Goal: Transaction & Acquisition: Purchase product/service

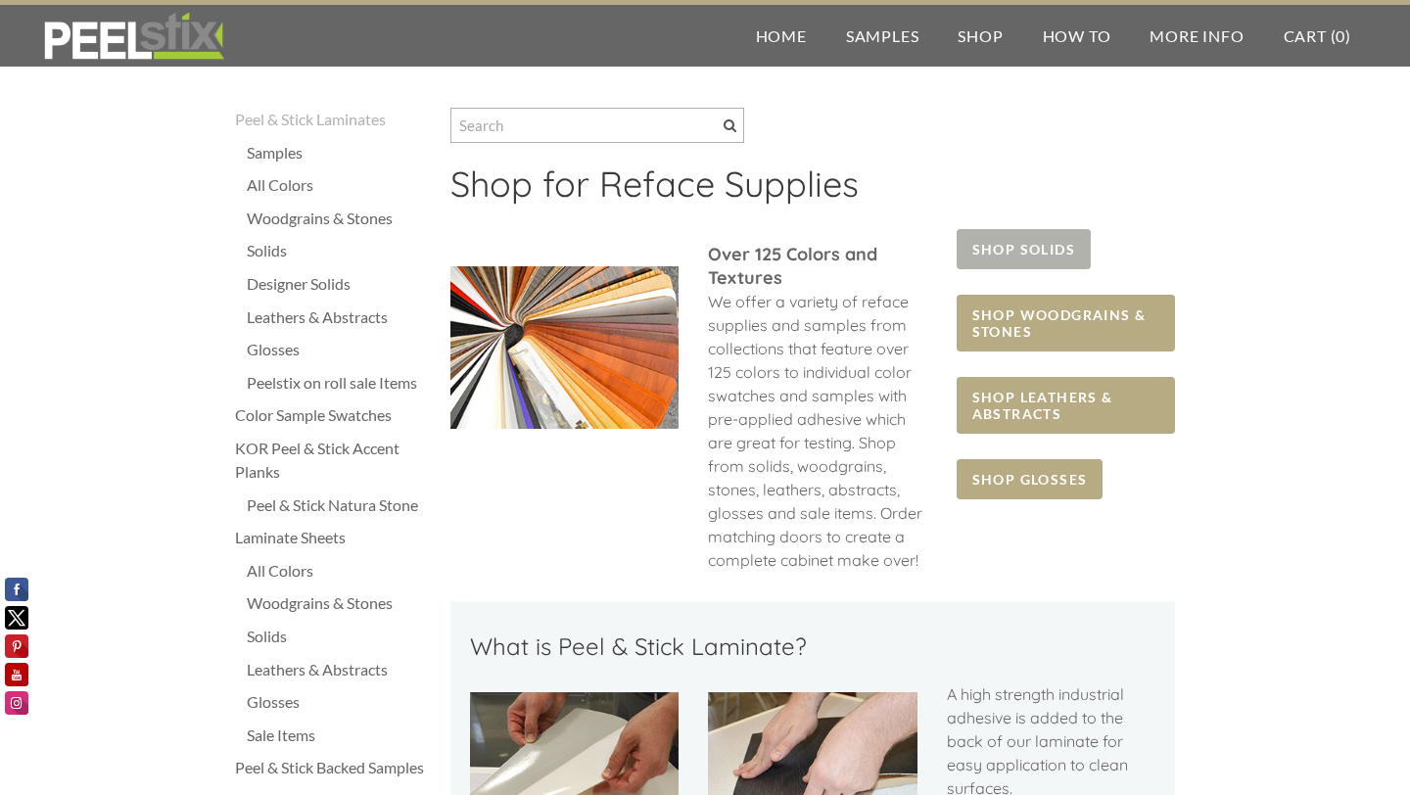
click at [1025, 249] on span "SHOP SOLIDS" at bounding box center [1023, 249] width 134 height 40
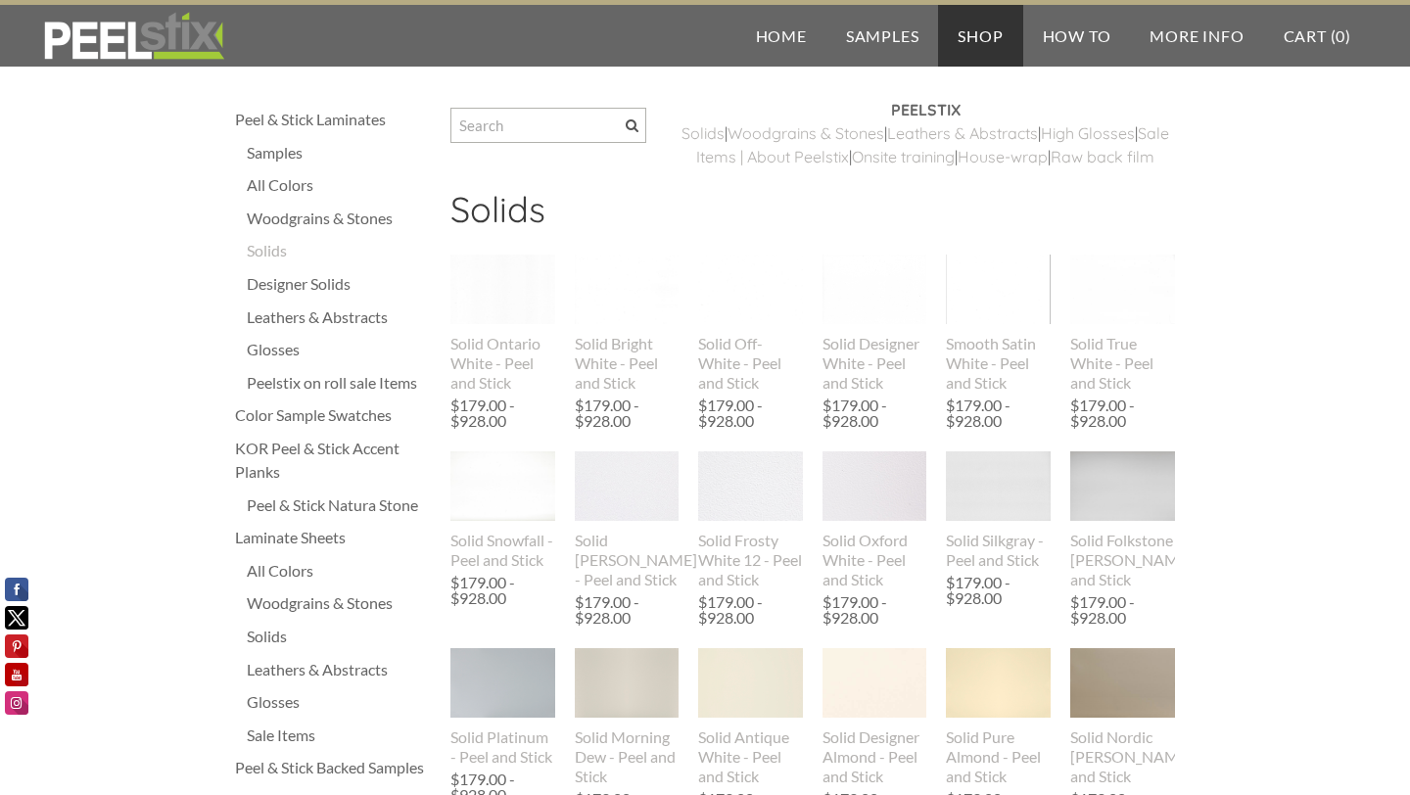
click at [117, 54] on img at bounding box center [133, 36] width 189 height 49
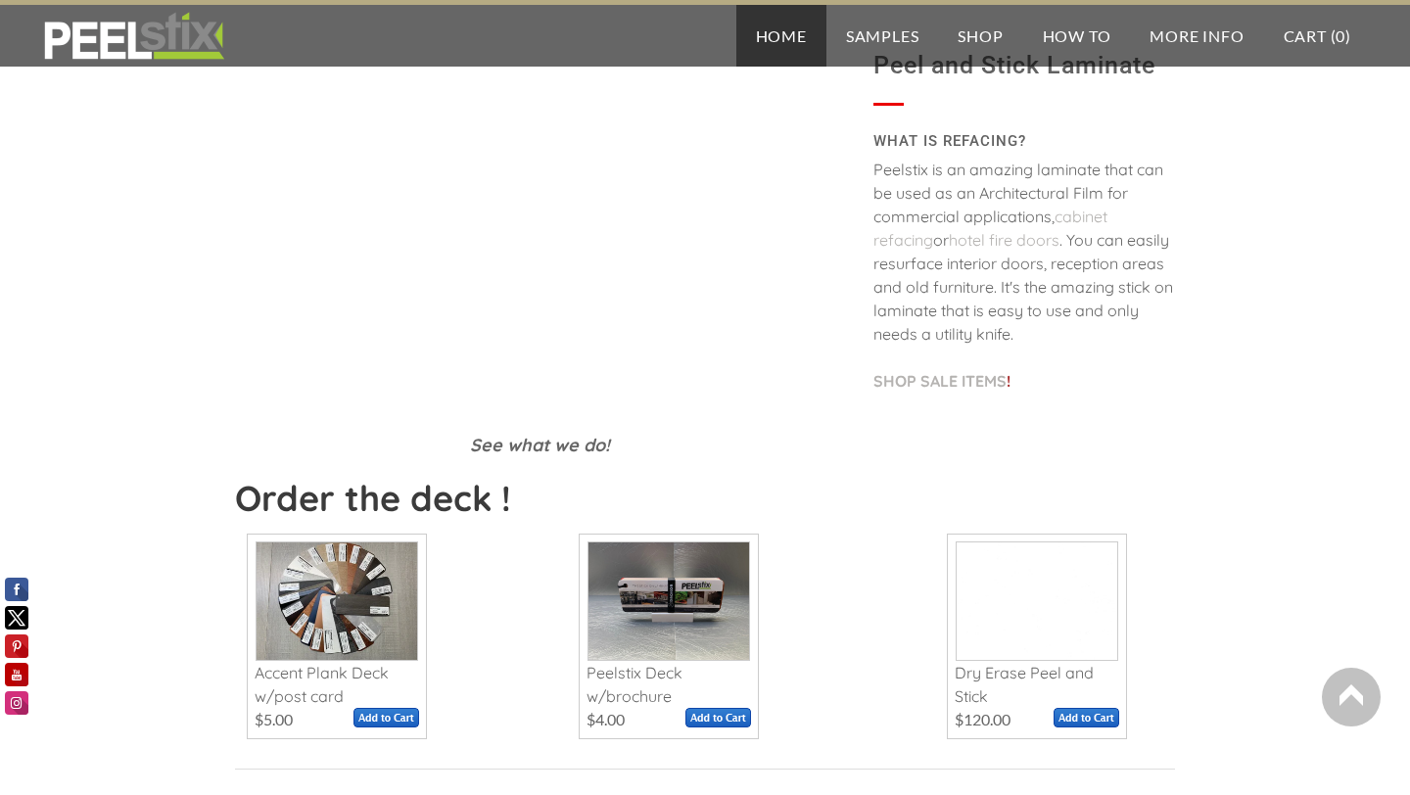
scroll to position [510, 0]
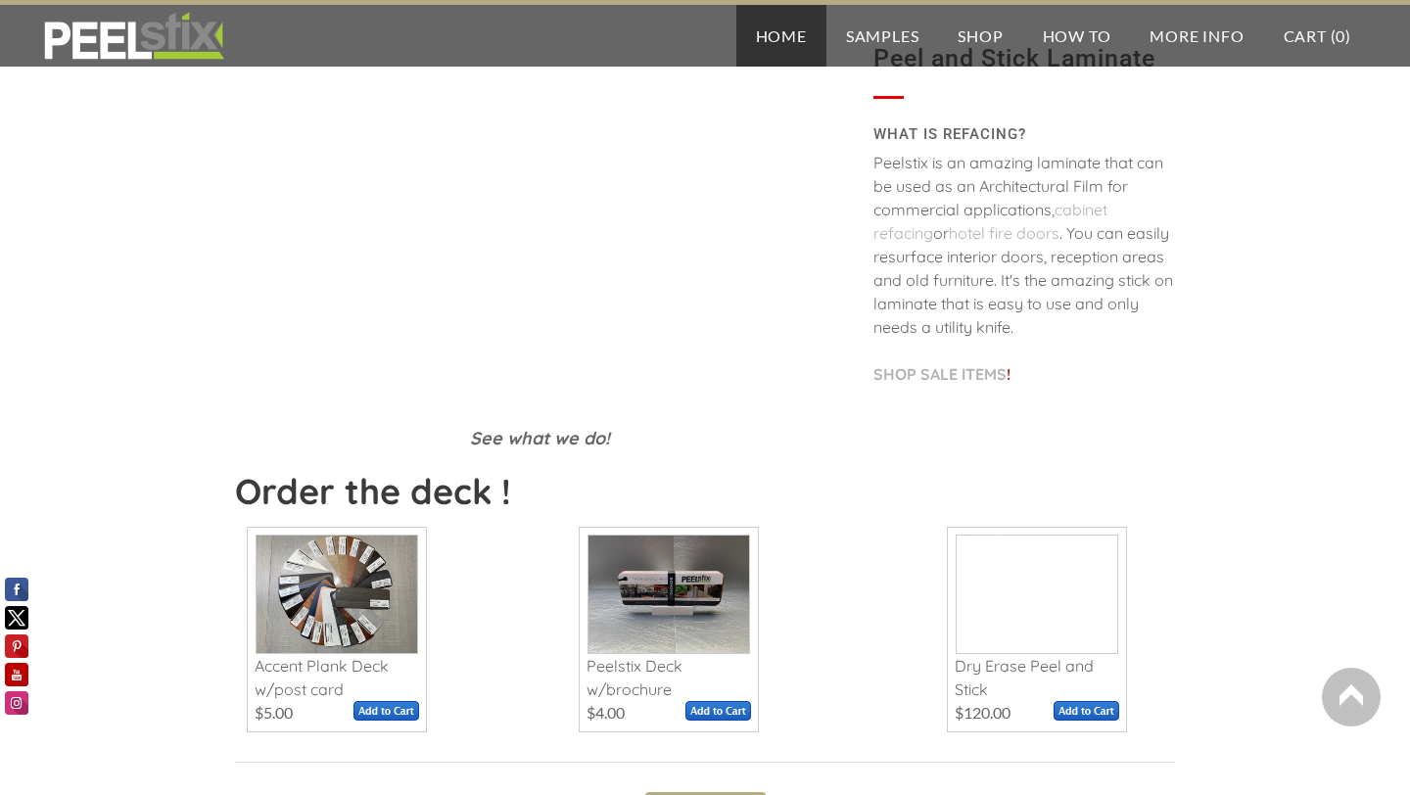
click at [338, 586] on span at bounding box center [336, 594] width 161 height 117
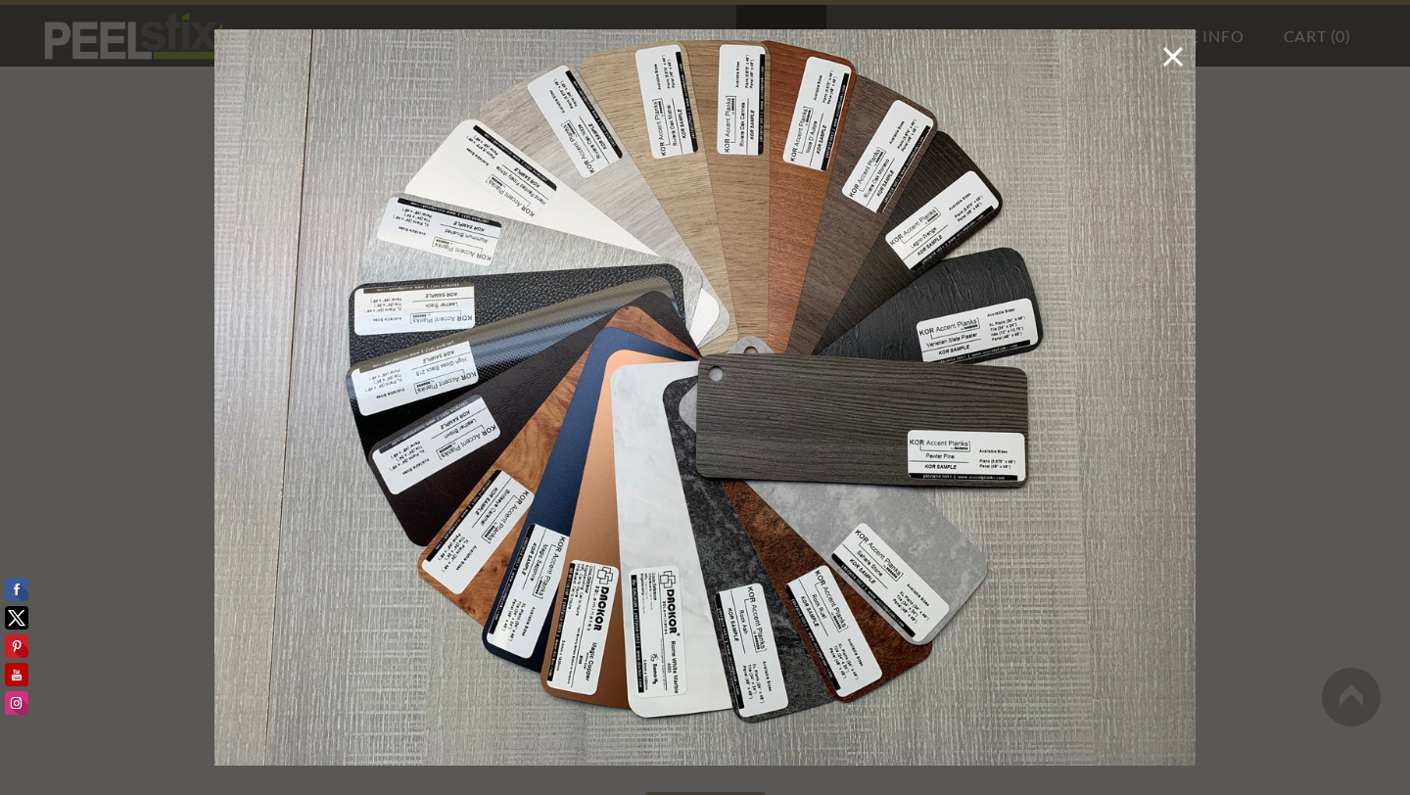
click at [1176, 50] on link at bounding box center [1172, 58] width 25 height 38
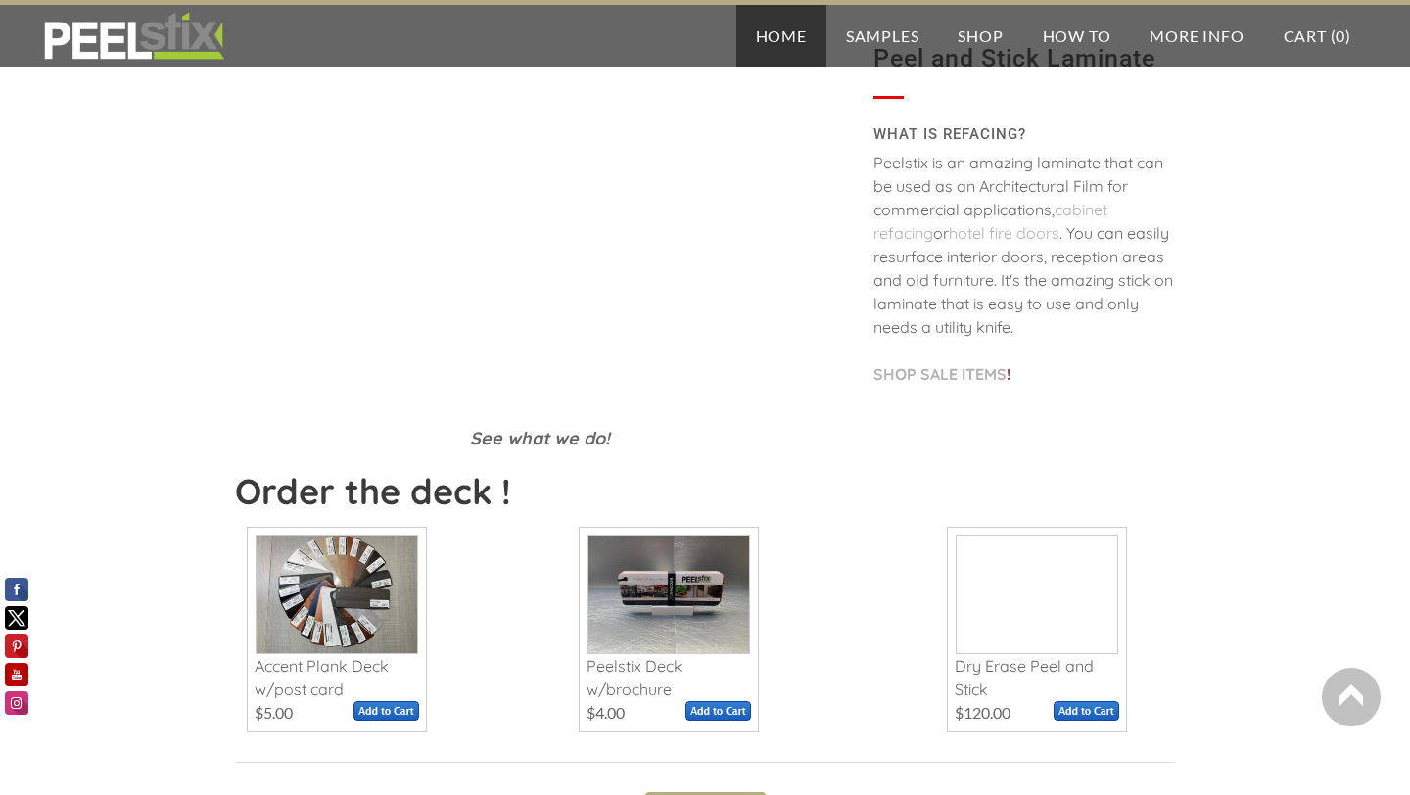
scroll to position [0, 0]
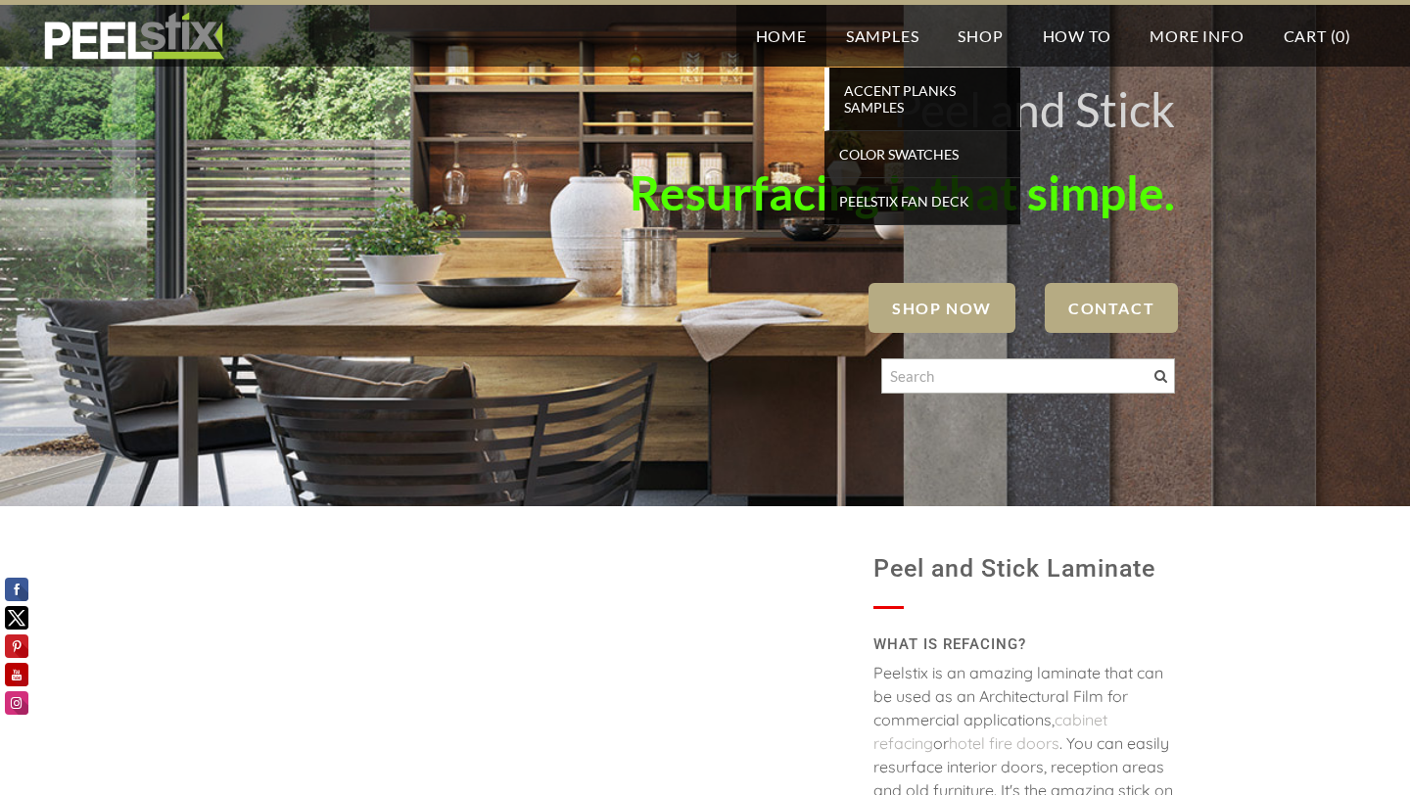
click at [874, 103] on span "Accent Planks Samples" at bounding box center [924, 98] width 181 height 43
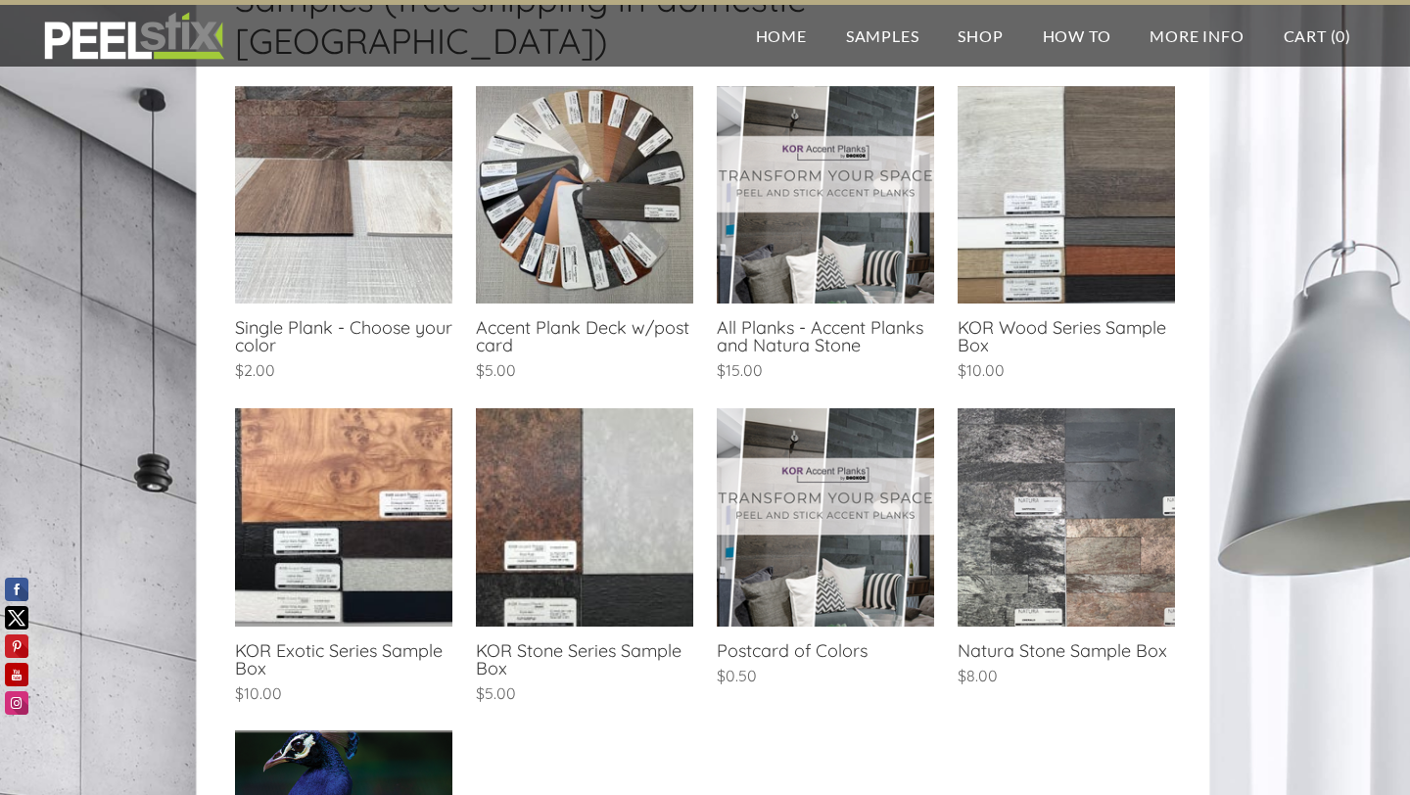
scroll to position [511, 0]
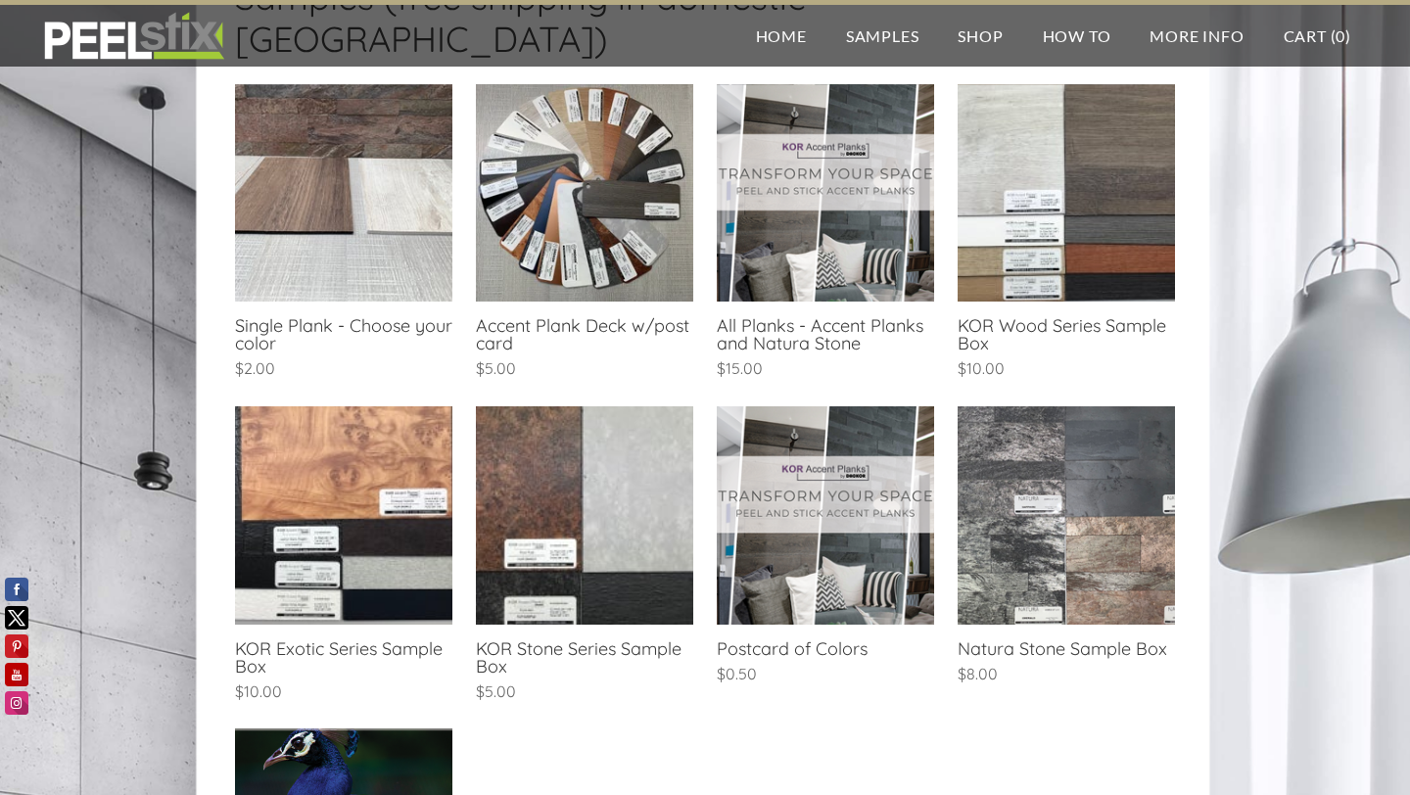
click at [1096, 433] on link at bounding box center [1065, 547] width 217 height 282
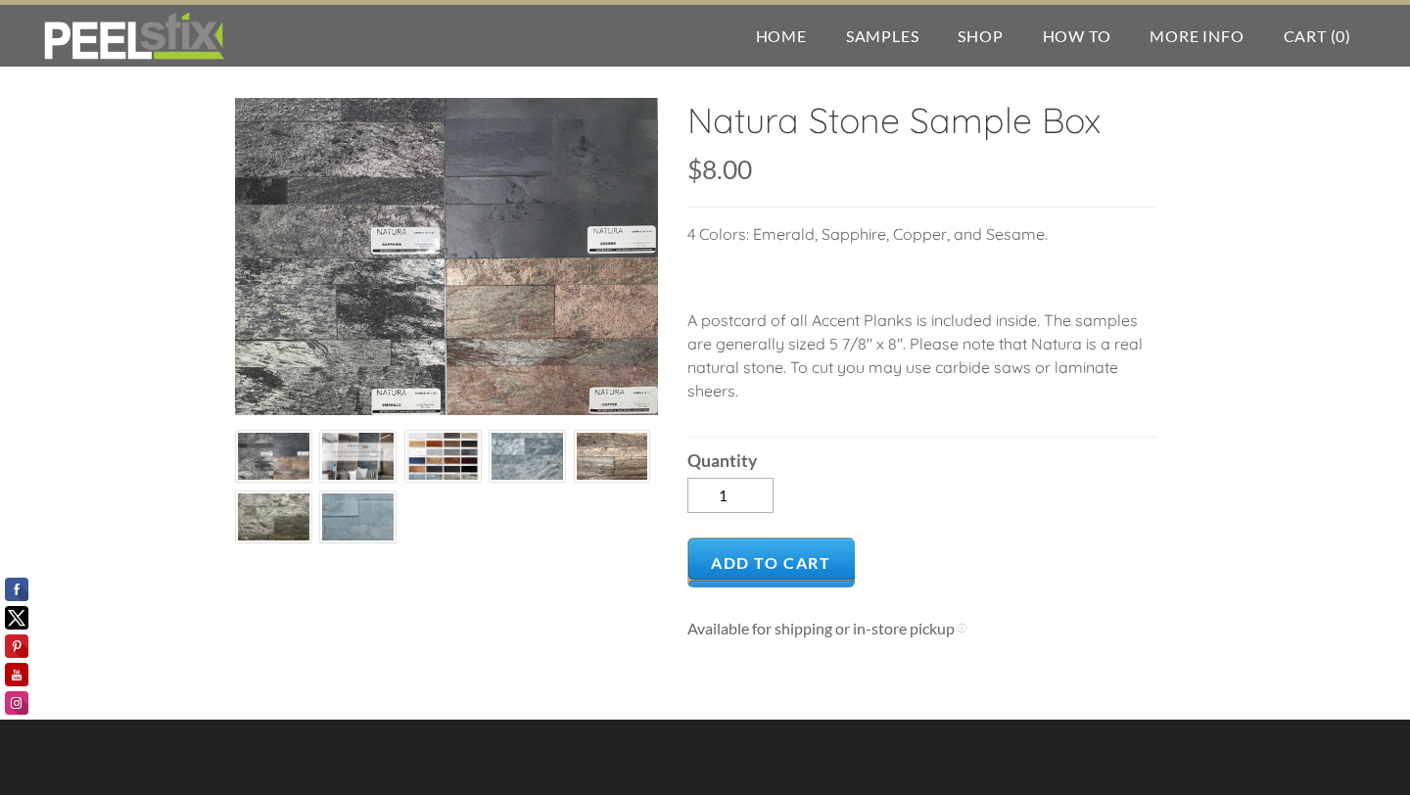
click at [443, 448] on img at bounding box center [442, 457] width 71 height 53
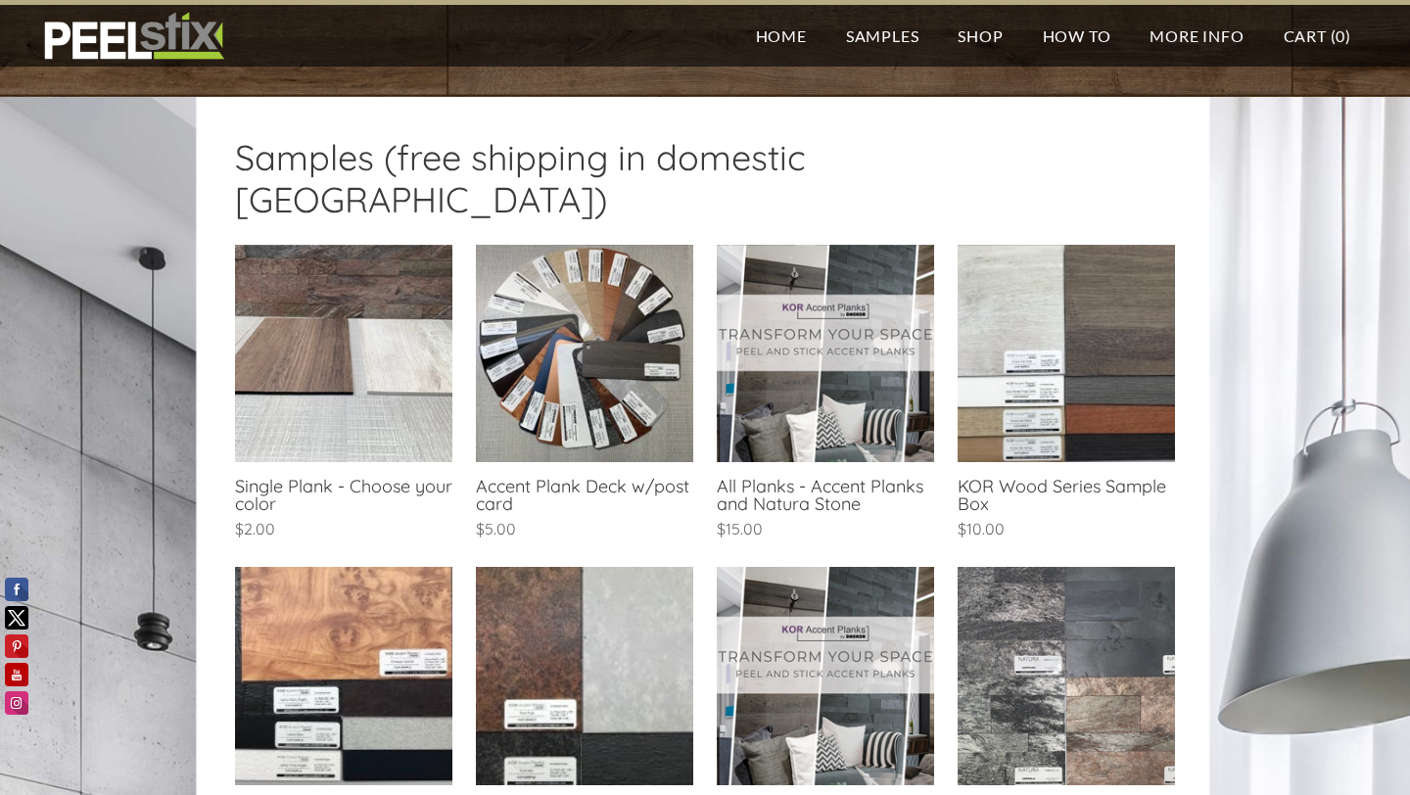
scroll to position [344, 0]
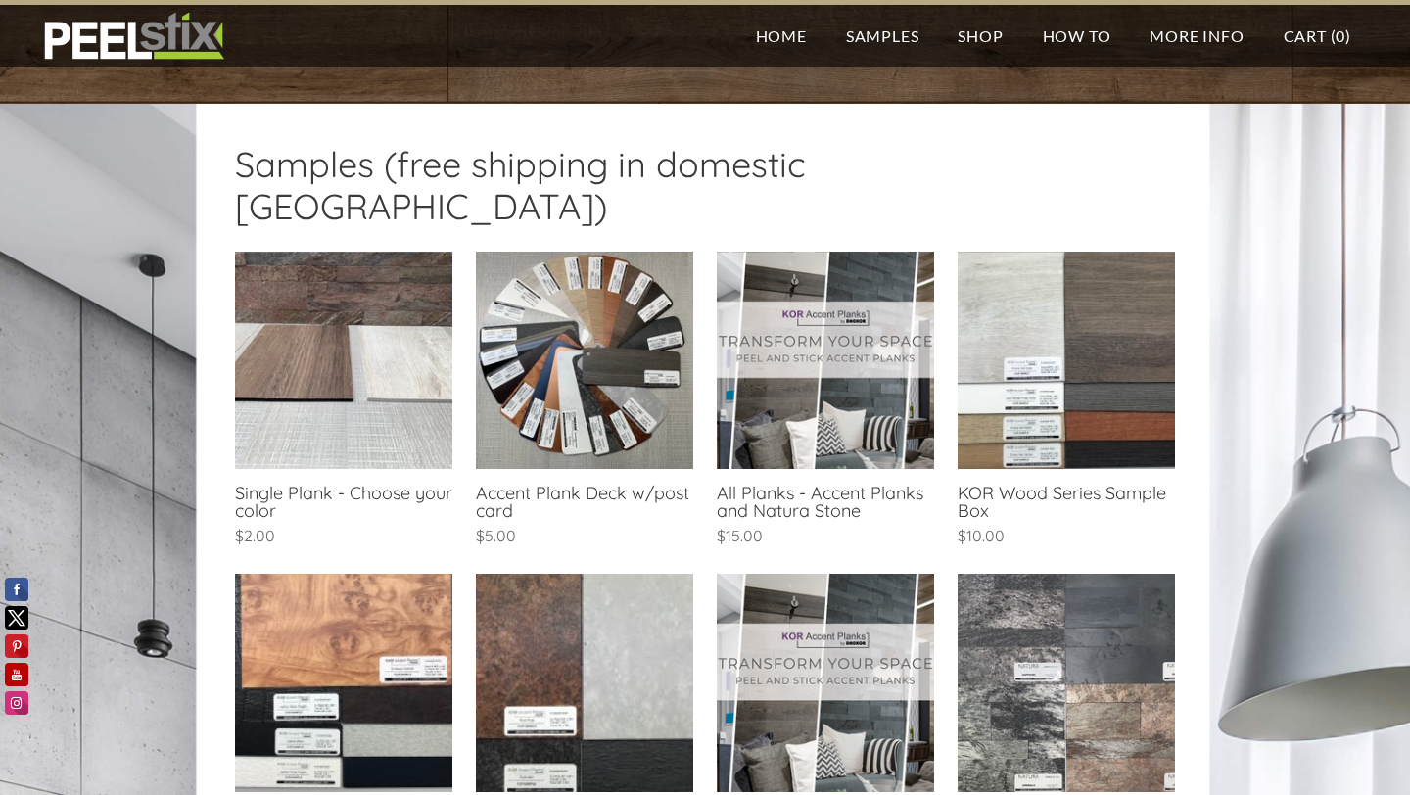
click at [791, 385] on link at bounding box center [825, 402] width 217 height 300
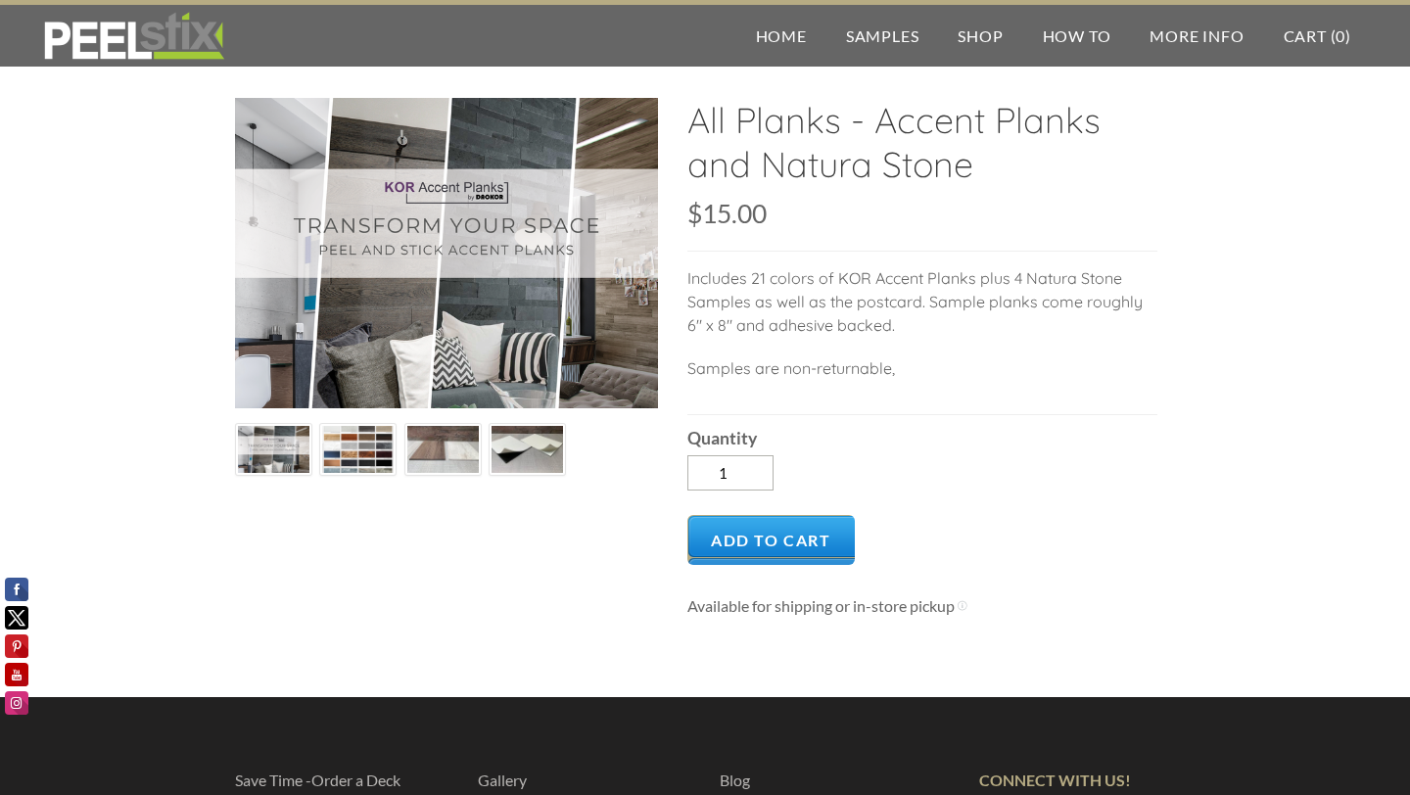
click at [267, 447] on img at bounding box center [273, 450] width 71 height 53
click at [354, 459] on img at bounding box center [357, 450] width 71 height 53
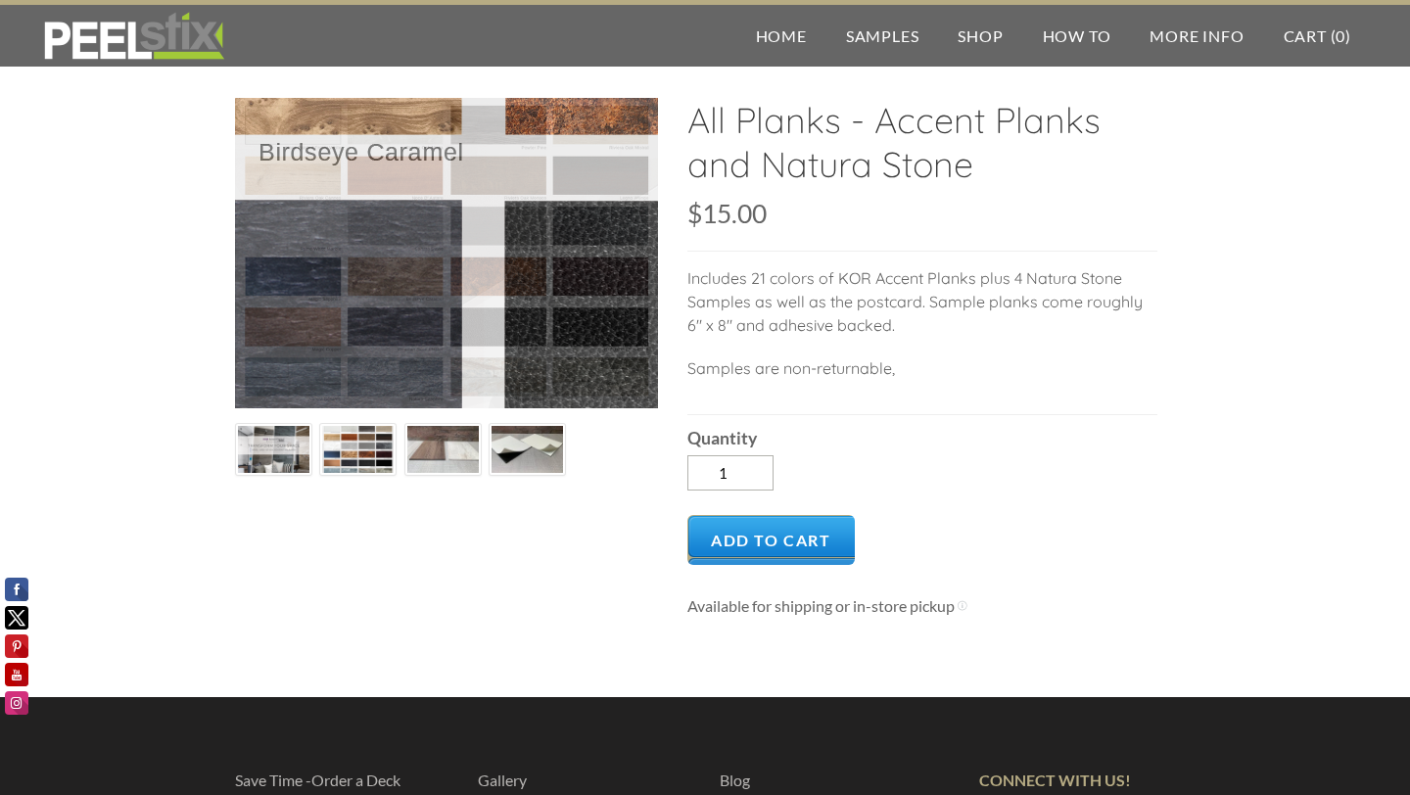
click at [441, 317] on div at bounding box center [446, 253] width 423 height 310
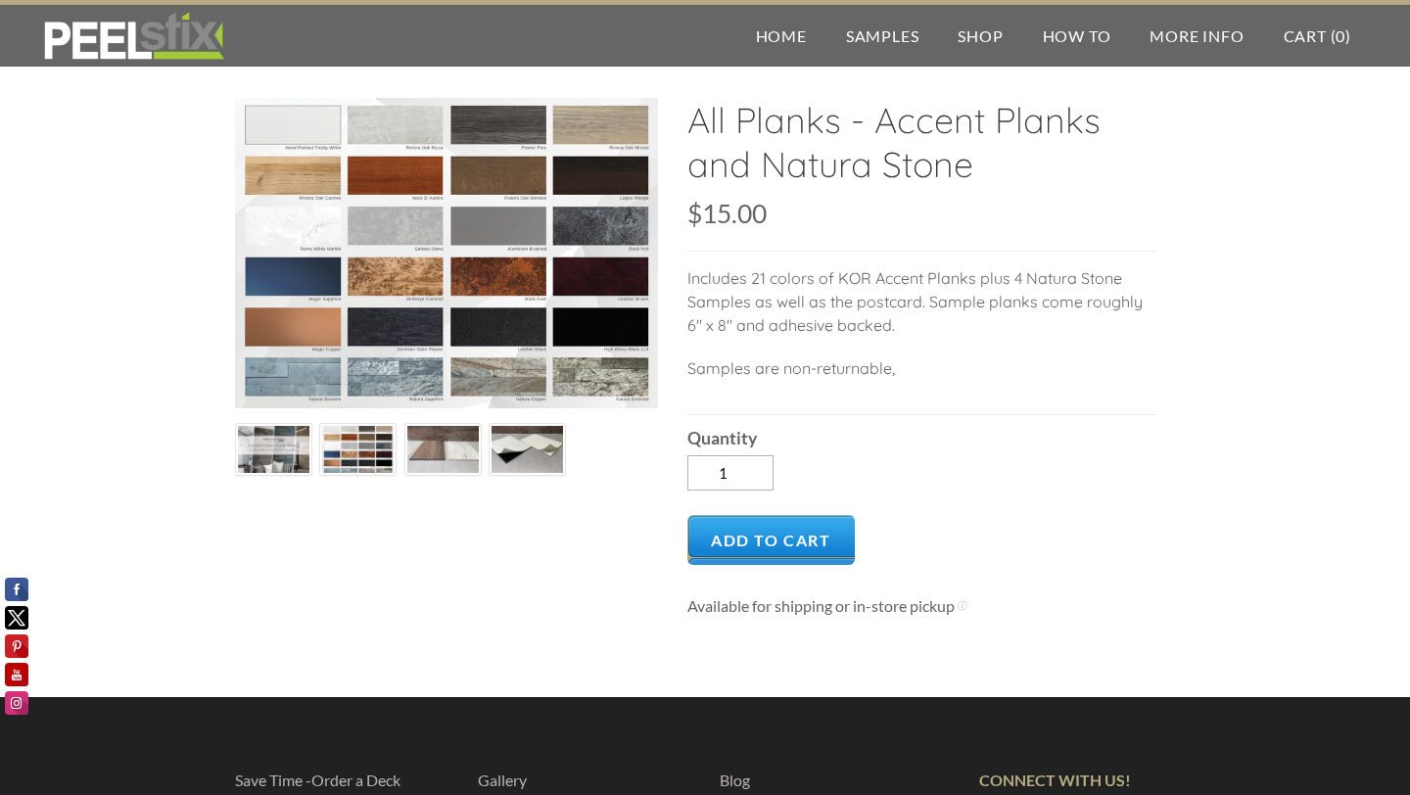
click at [434, 455] on img at bounding box center [442, 450] width 71 height 54
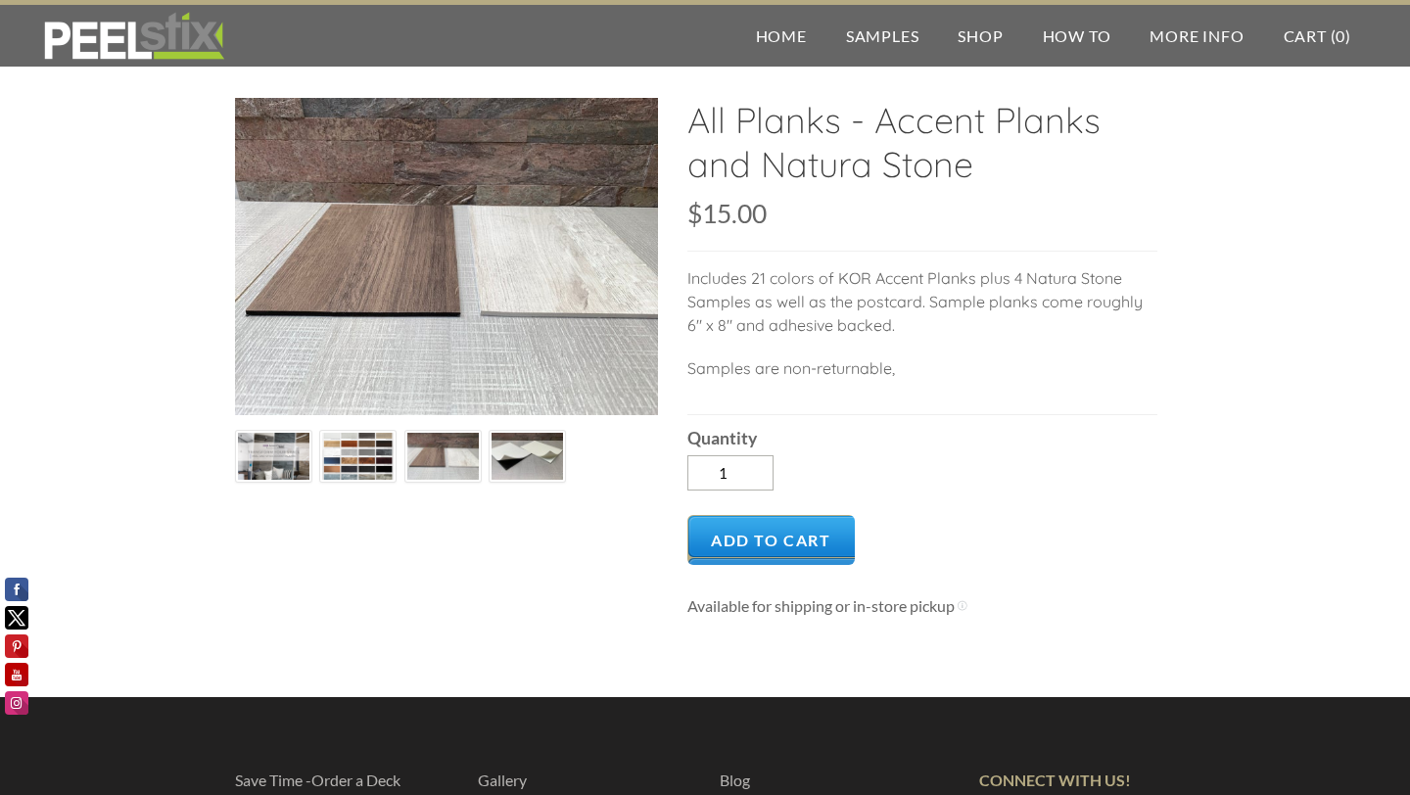
click at [504, 461] on img at bounding box center [526, 457] width 71 height 54
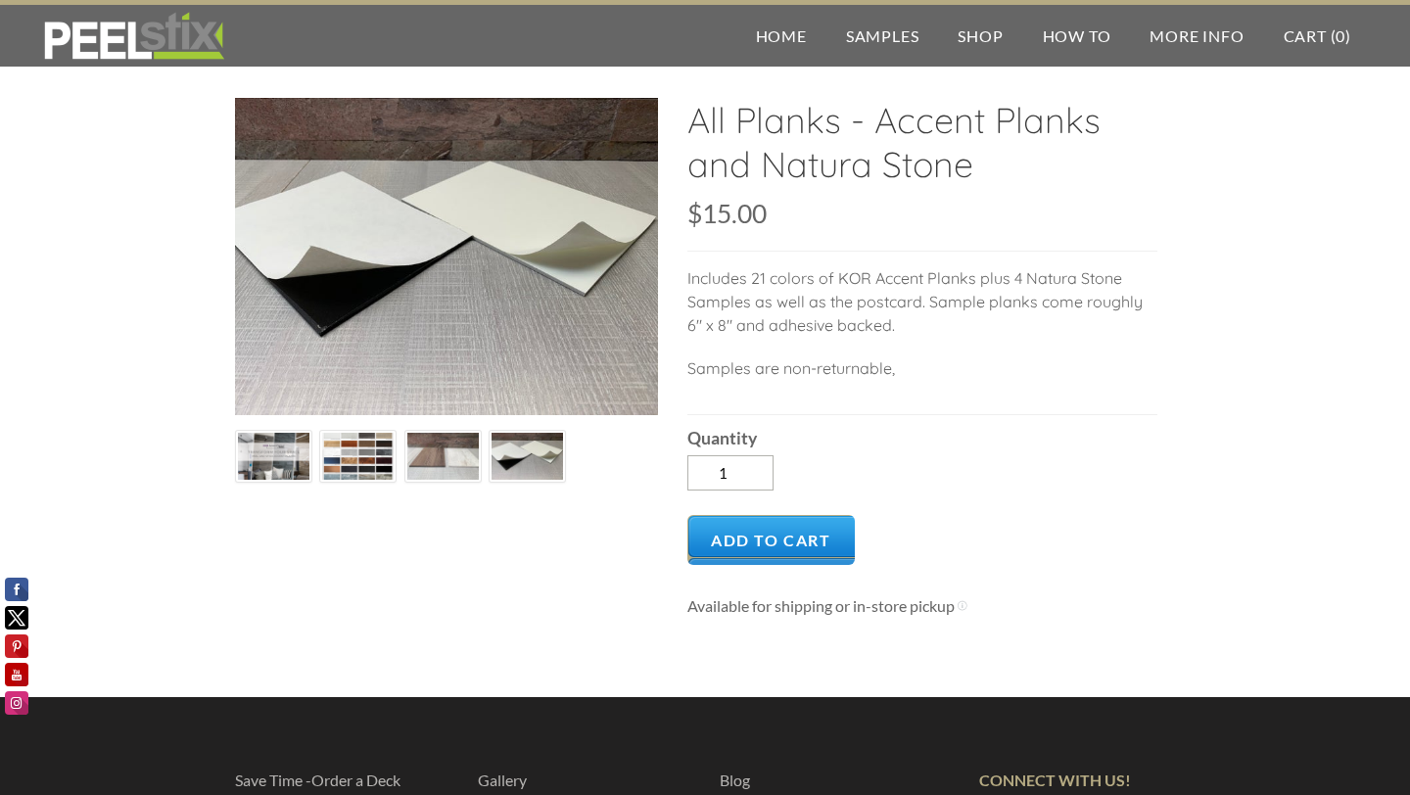
click at [452, 461] on img at bounding box center [442, 457] width 71 height 54
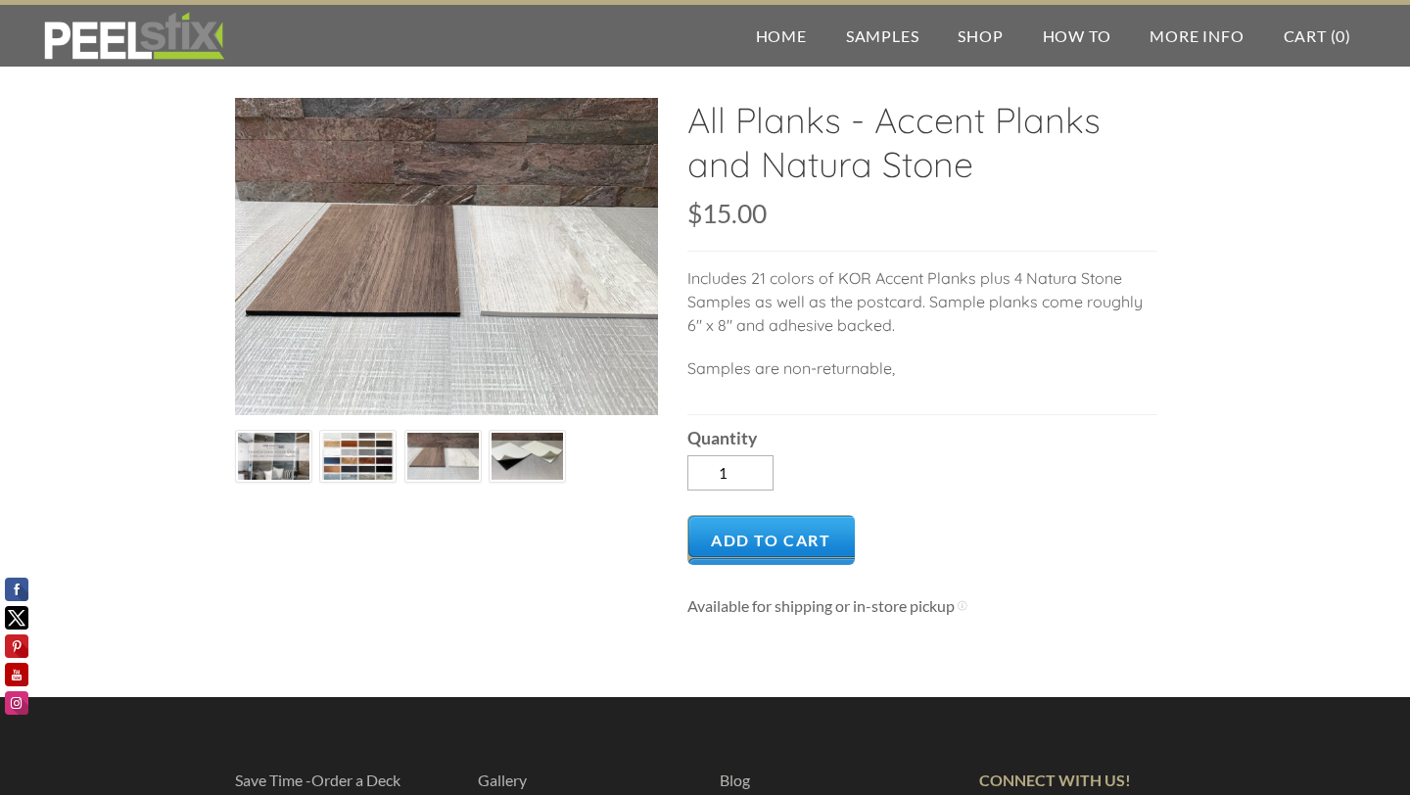
click at [357, 457] on img at bounding box center [357, 457] width 71 height 53
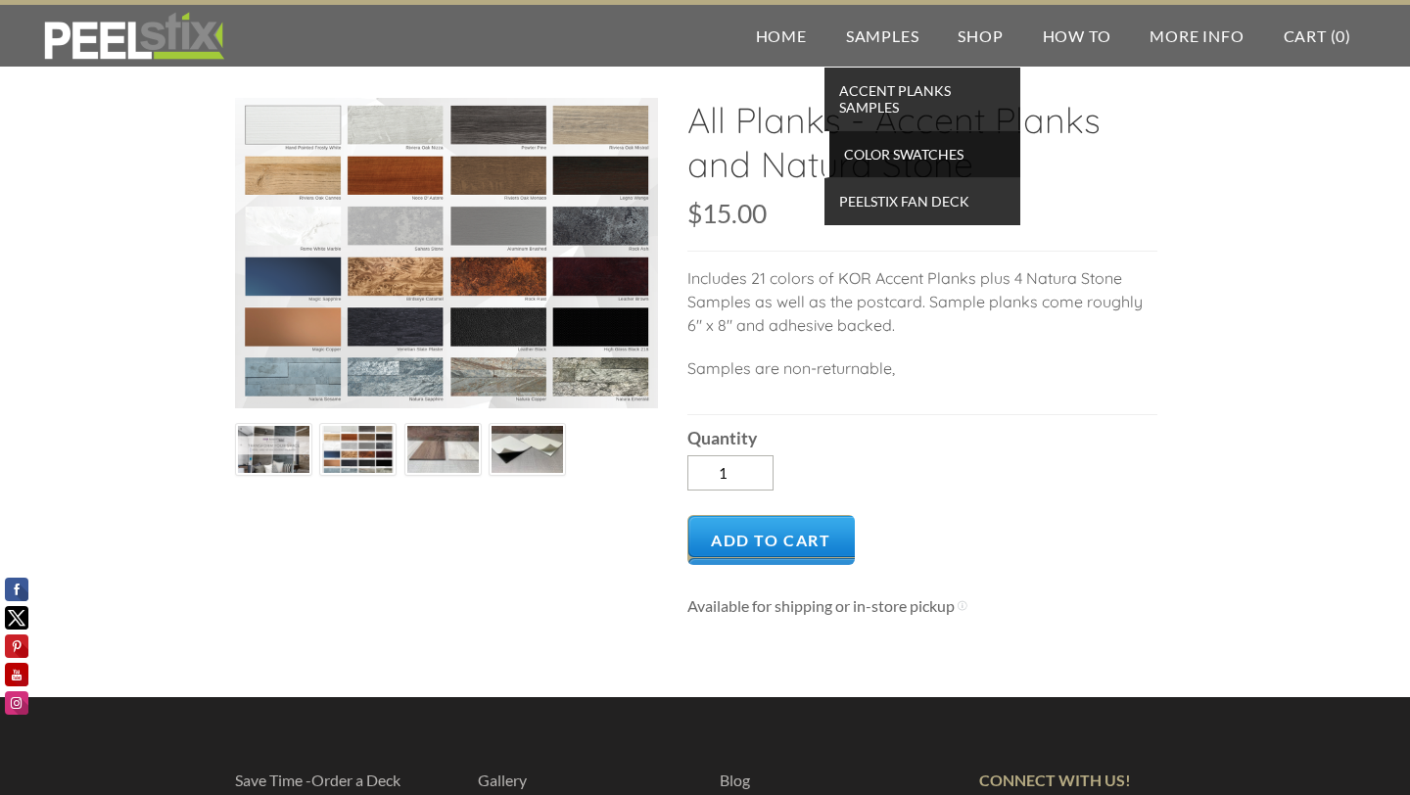
click at [888, 150] on span "Color Swatches" at bounding box center [924, 154] width 181 height 26
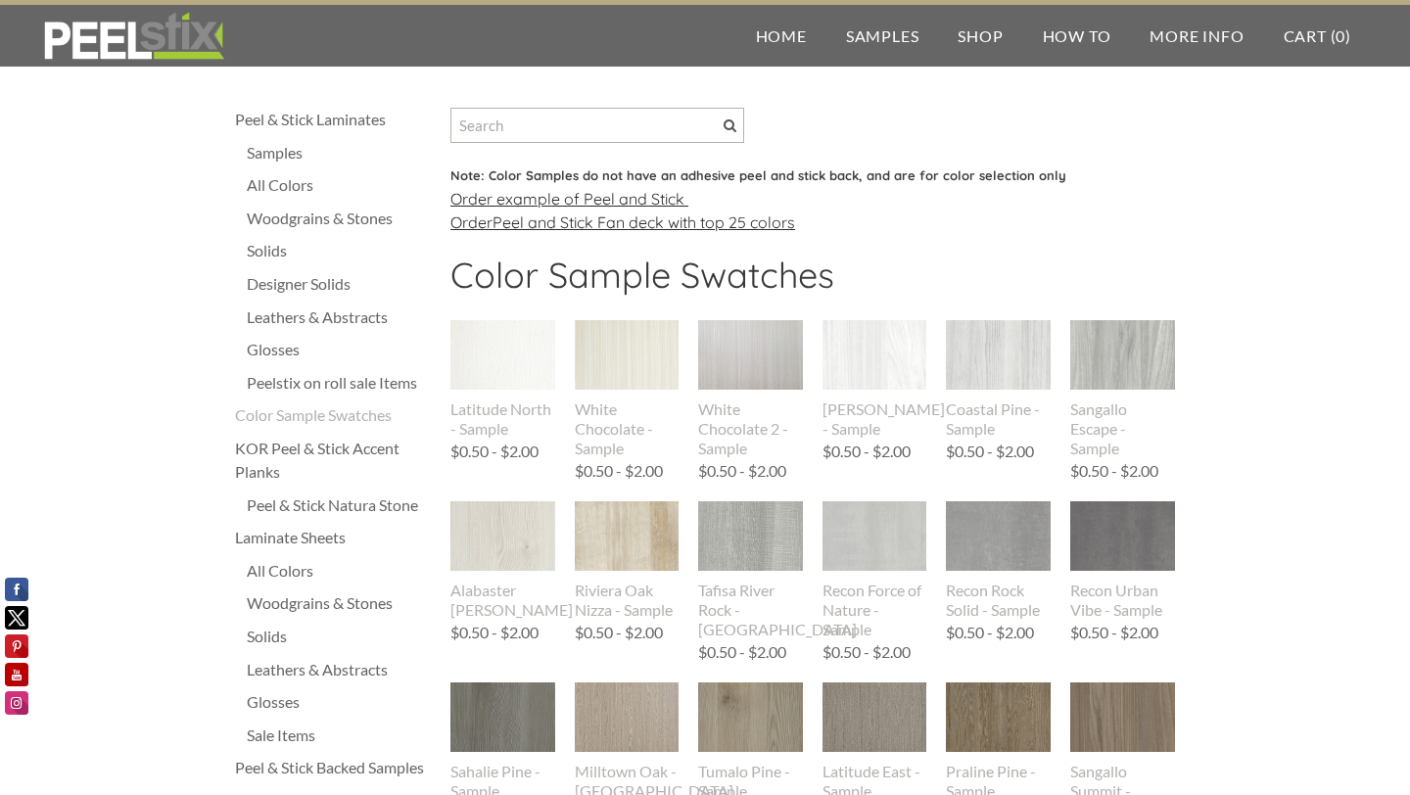
click at [613, 224] on font "Peel and Stick Fan deck with top 25 colors" at bounding box center [643, 222] width 303 height 20
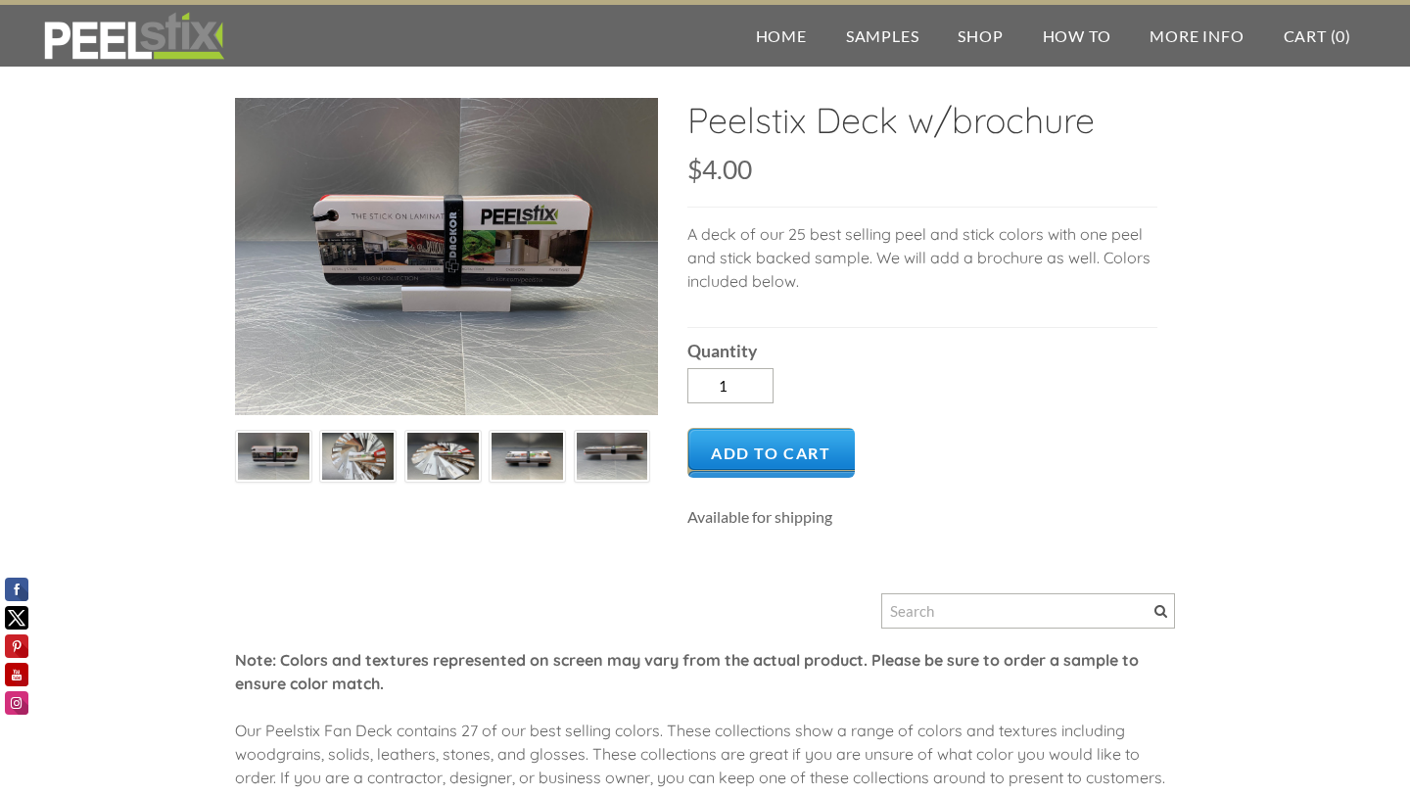
click at [352, 454] on img at bounding box center [357, 457] width 71 height 54
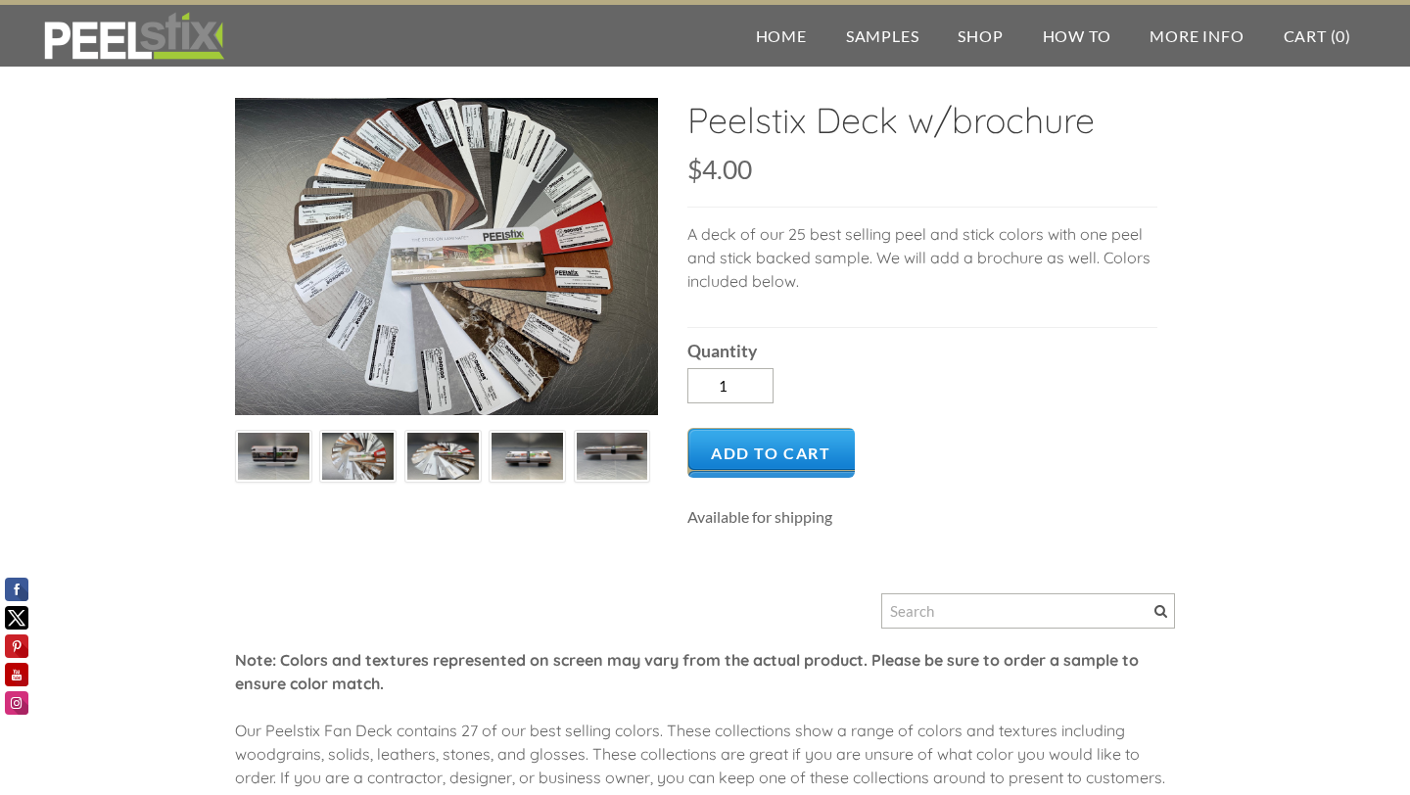
click at [594, 462] on img at bounding box center [612, 457] width 71 height 54
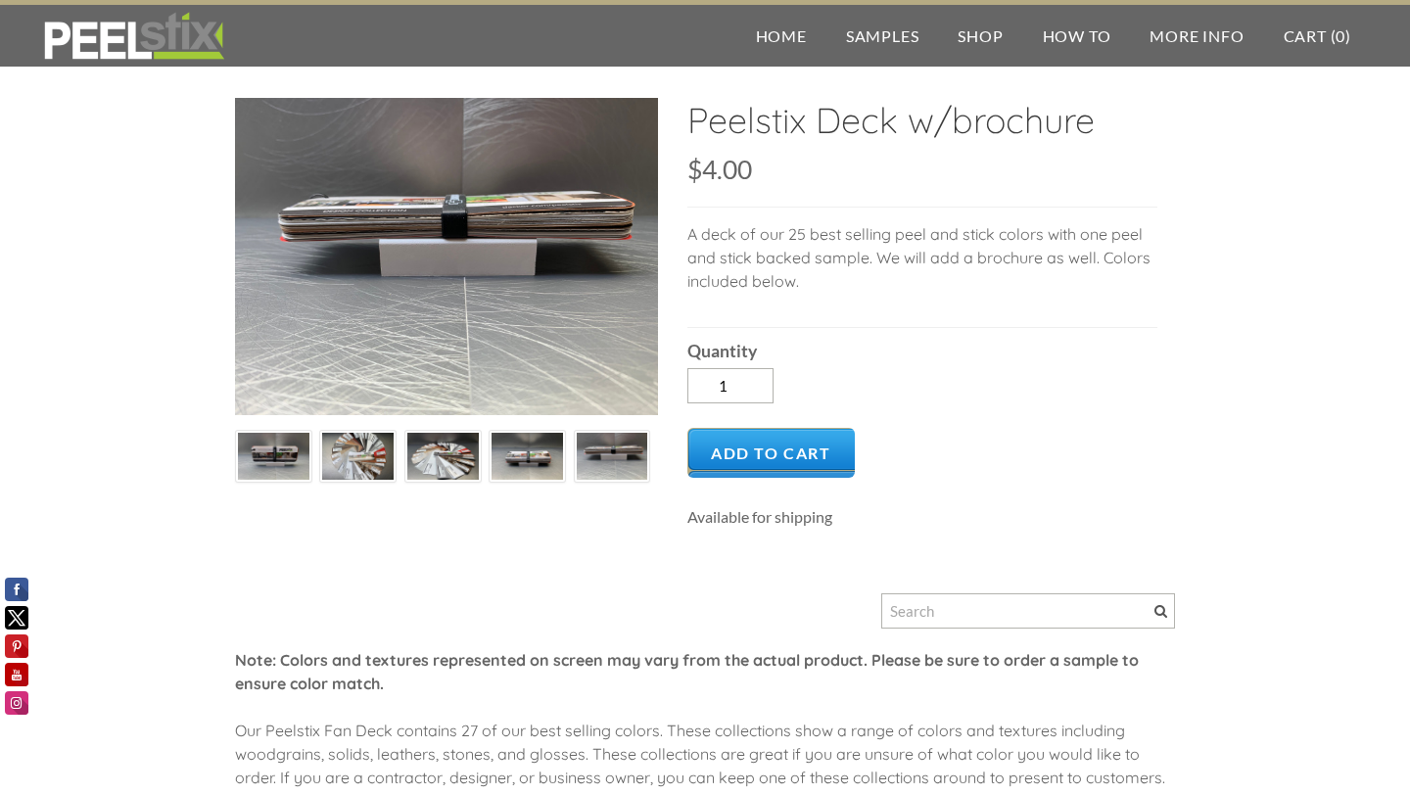
click at [535, 457] on img at bounding box center [526, 457] width 71 height 54
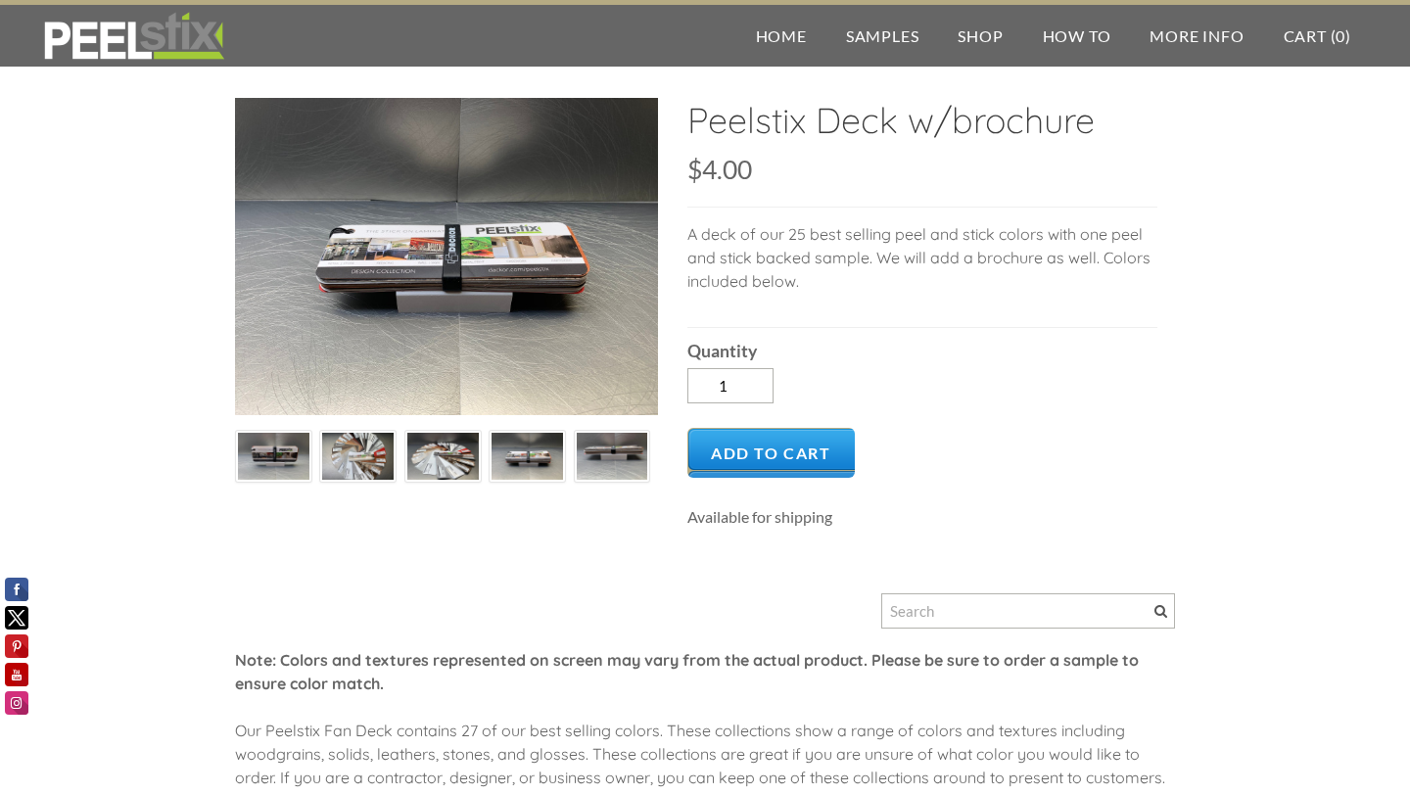
click at [434, 454] on img at bounding box center [442, 457] width 71 height 54
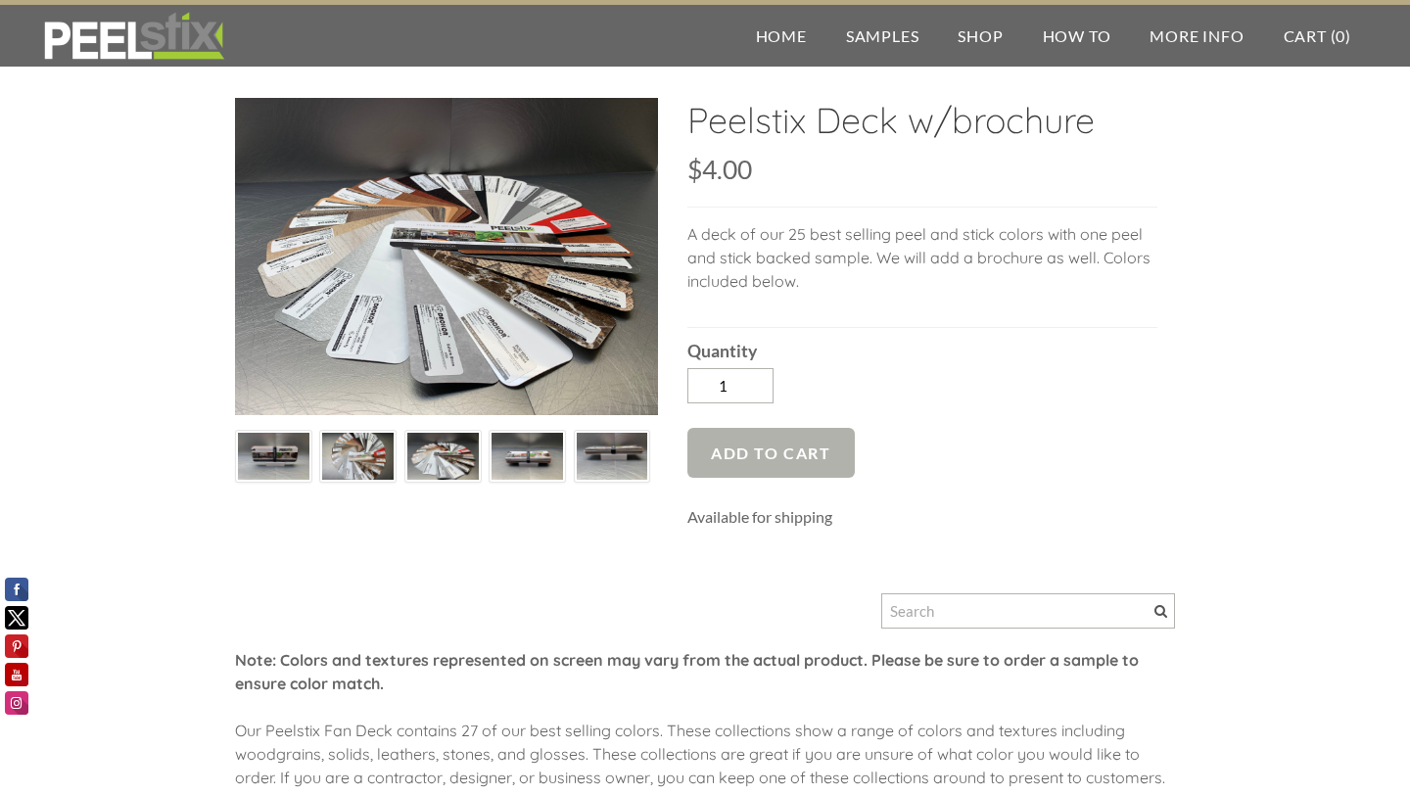
click at [798, 445] on span "Add to Cart" at bounding box center [770, 453] width 167 height 50
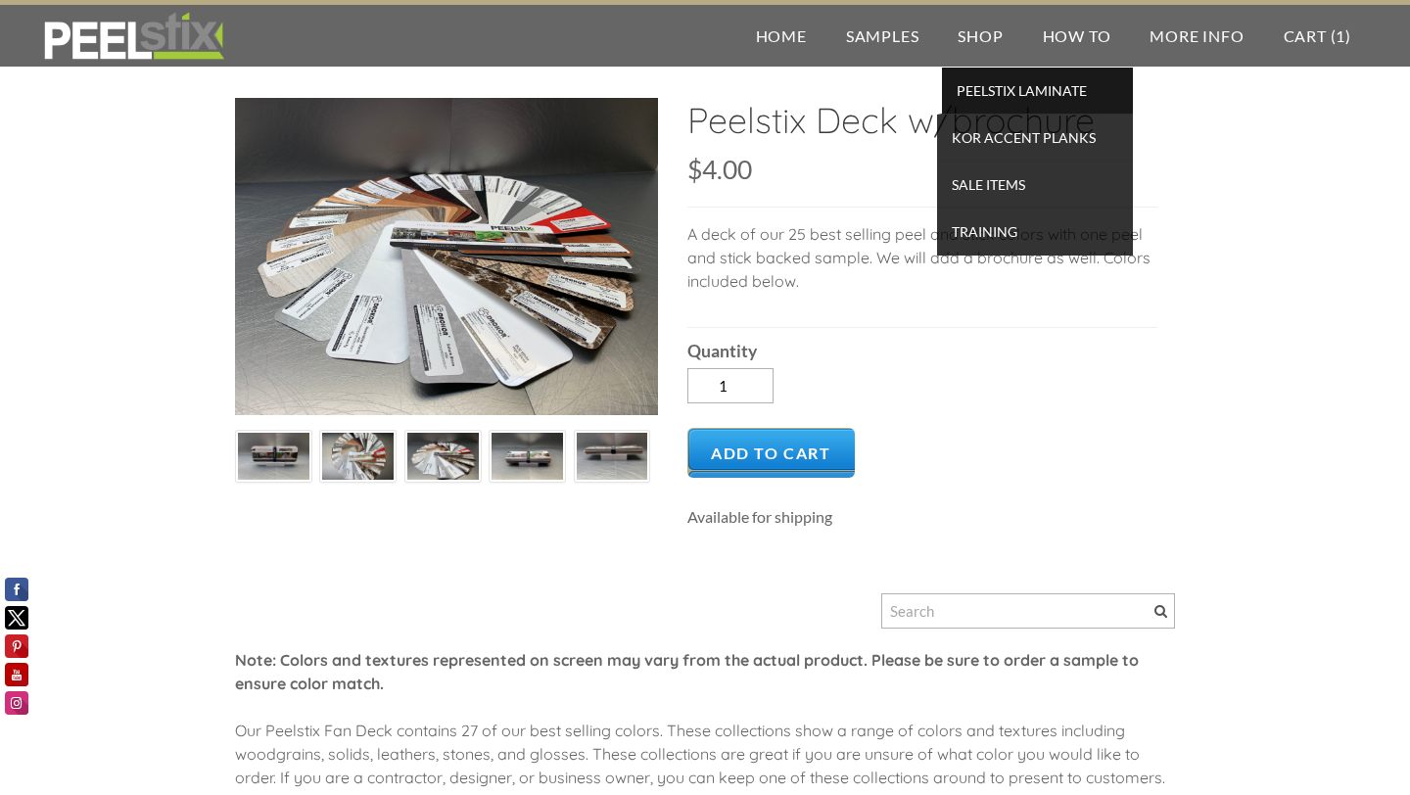
click at [1000, 92] on span "PEELSTIX Laminate" at bounding box center [1037, 90] width 181 height 26
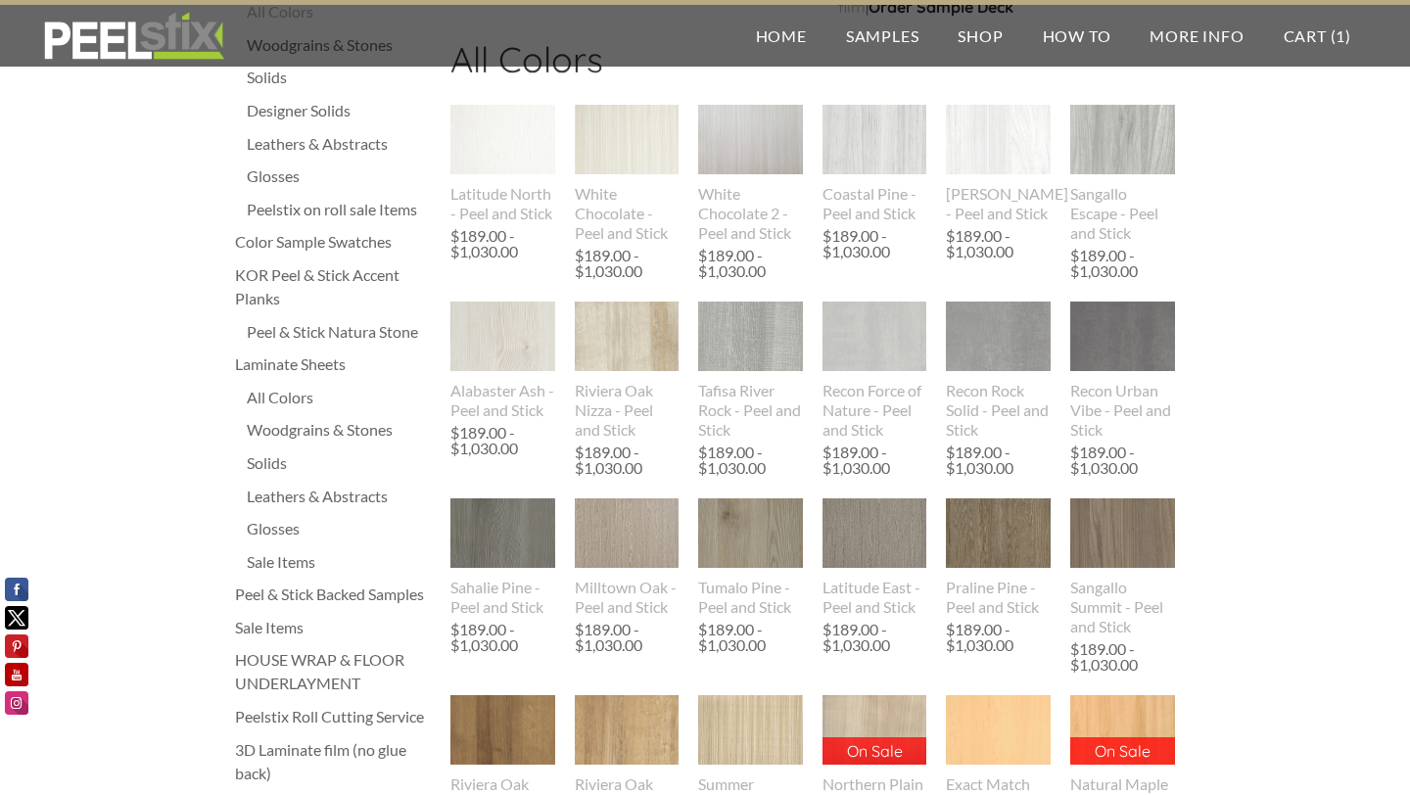
scroll to position [177, 0]
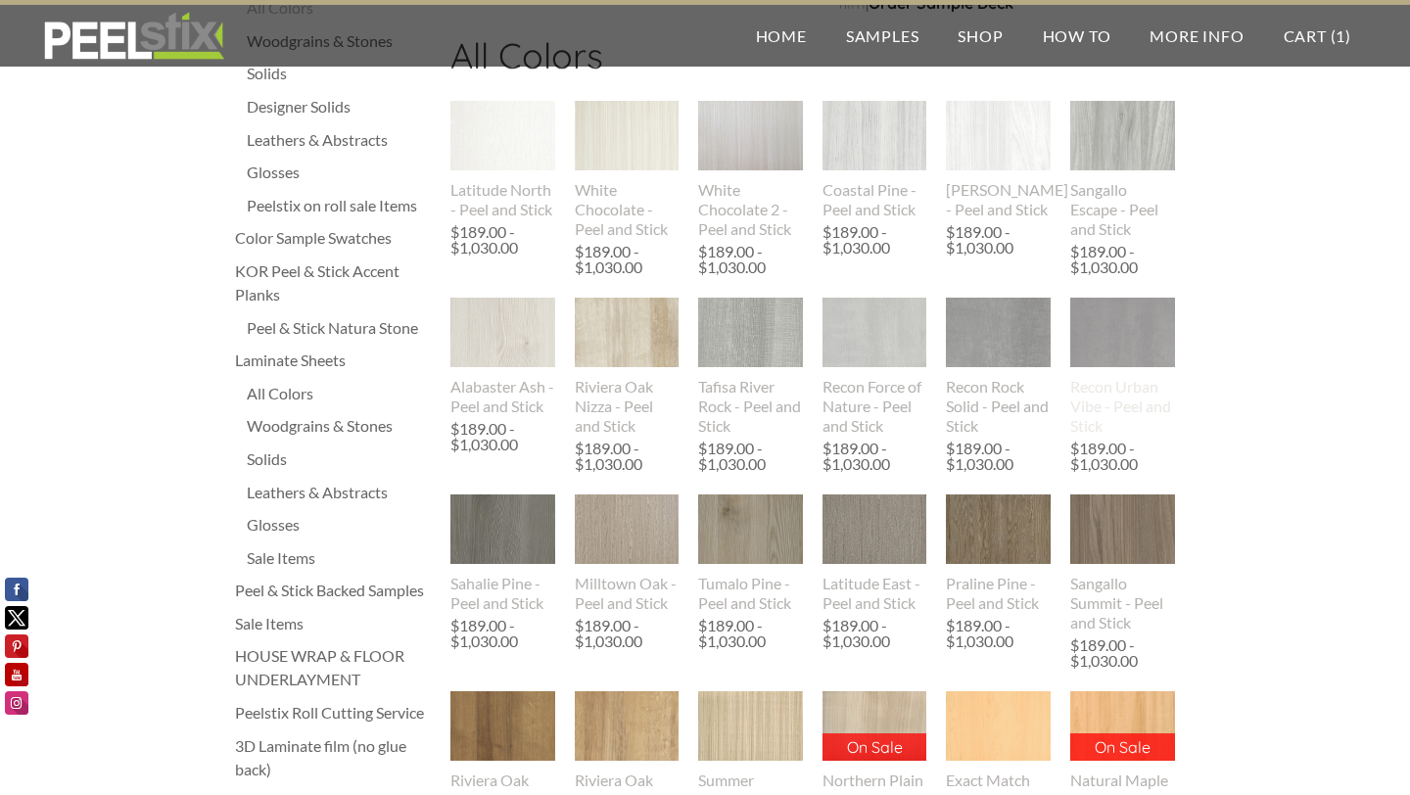
click at [1109, 336] on img at bounding box center [1122, 333] width 105 height 112
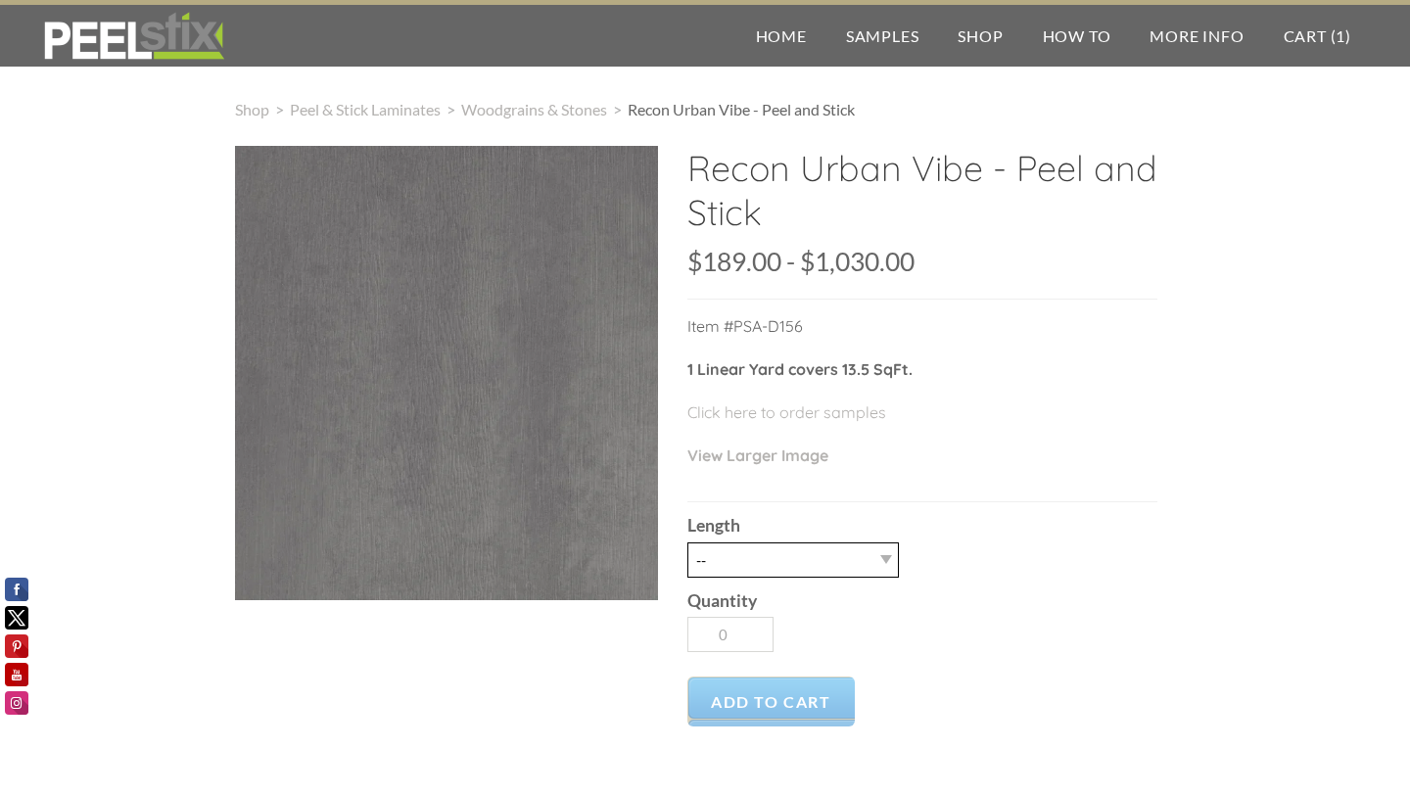
click at [790, 562] on select "-- 3LY 10LY 15LY 30LY" at bounding box center [792, 559] width 211 height 35
select select "3LY"
click at [687, 542] on select "-- 3LY 10LY 15LY 30LY" at bounding box center [792, 559] width 211 height 35
type input "1"
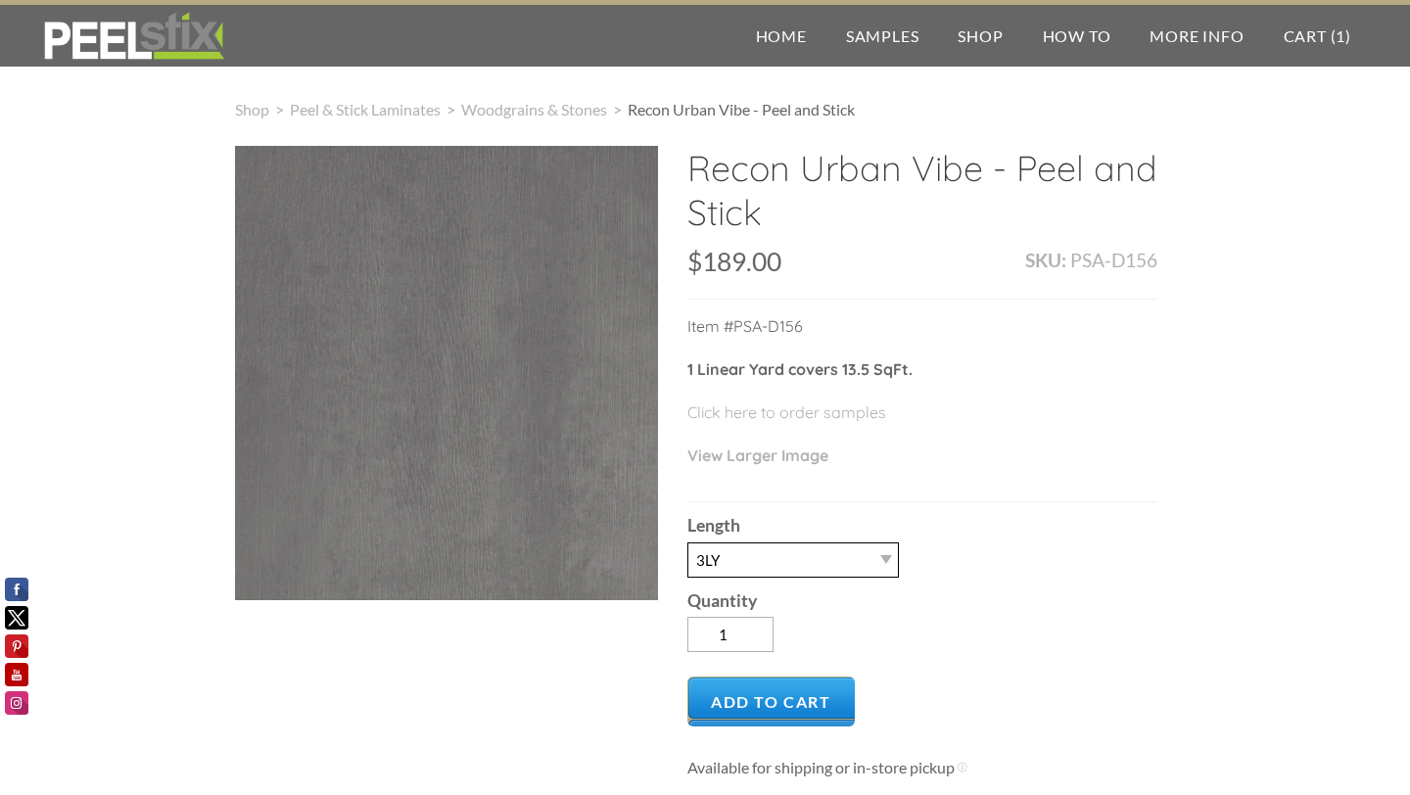
click at [838, 557] on select "-- 3LY 10LY 15LY 30LY" at bounding box center [792, 559] width 211 height 35
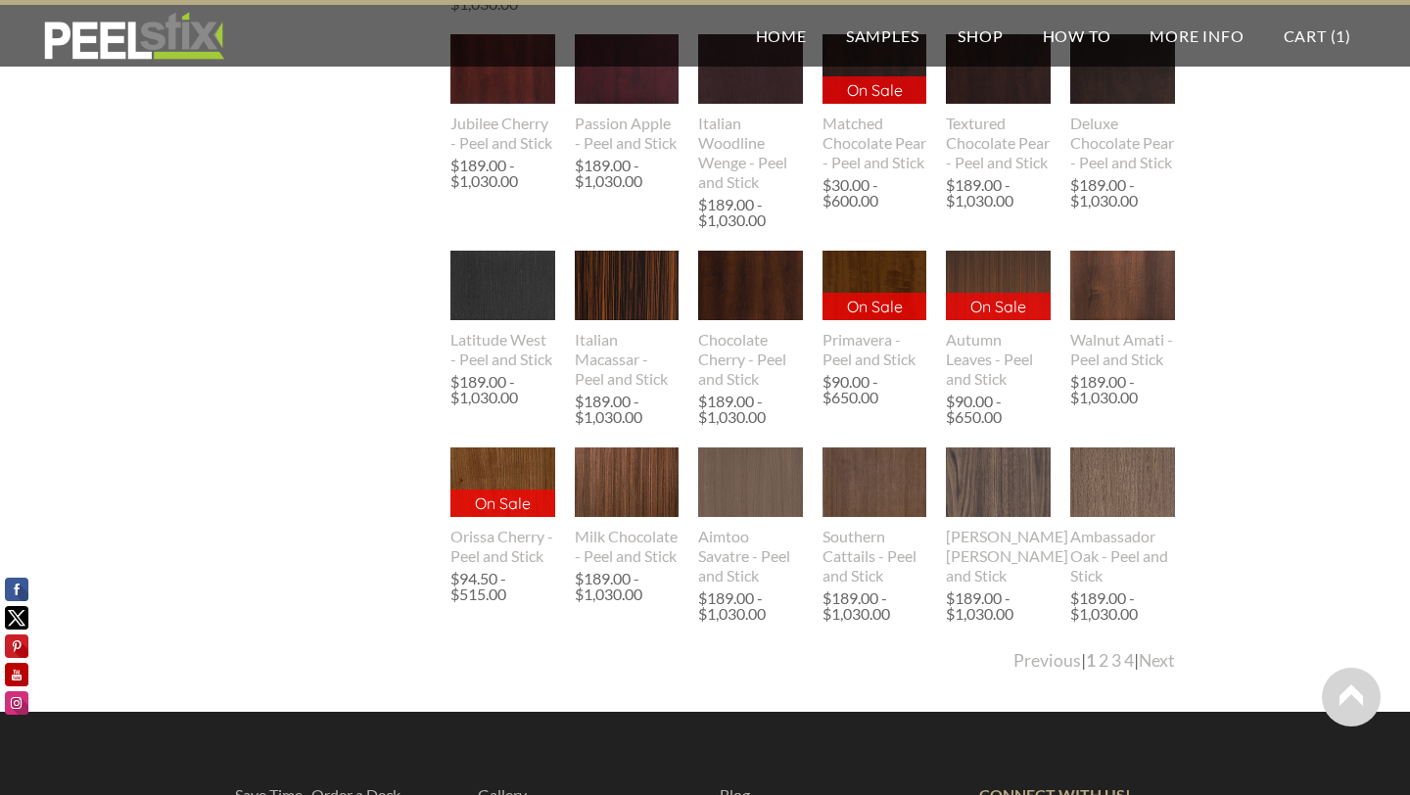
scroll to position [2227, 0]
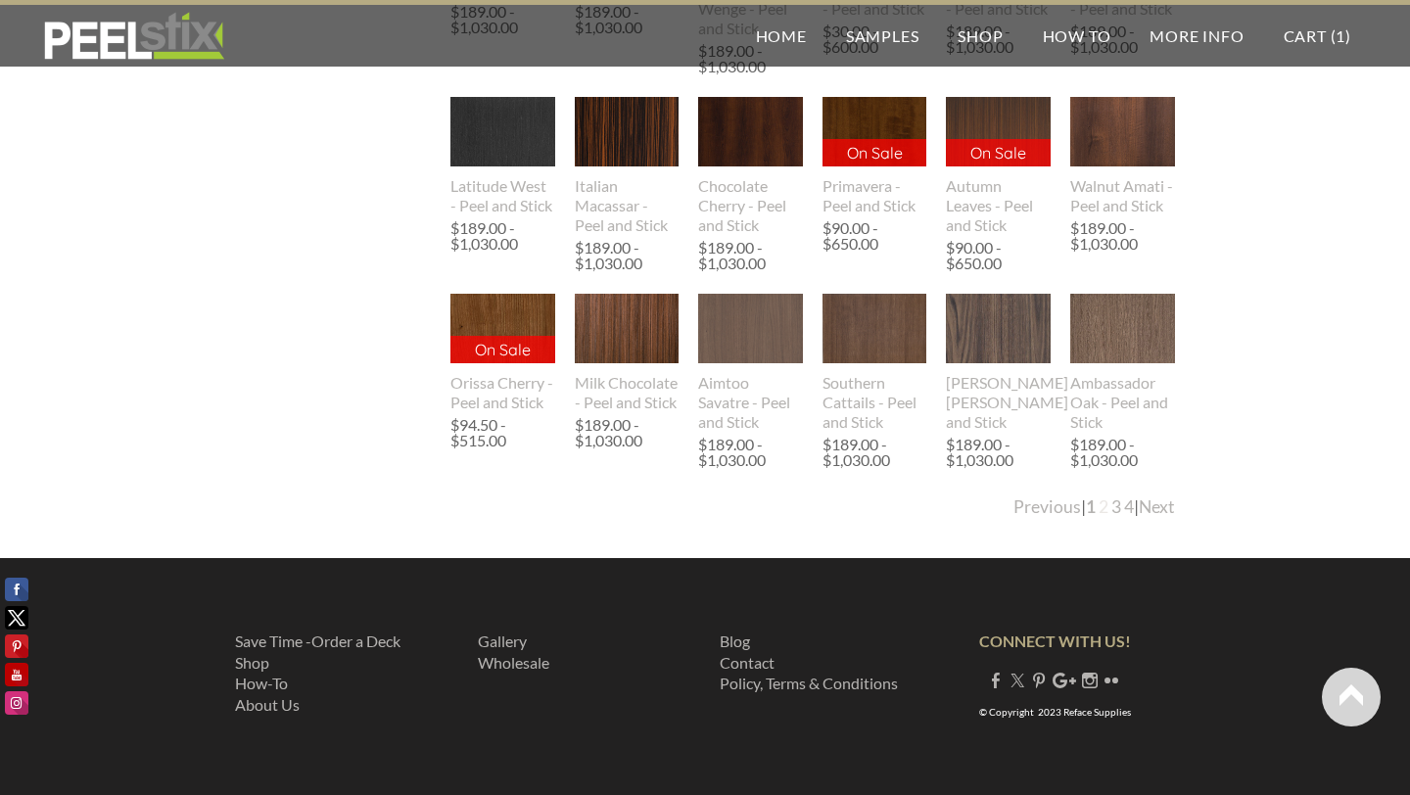
click at [1098, 508] on link "2" at bounding box center [1103, 506] width 10 height 21
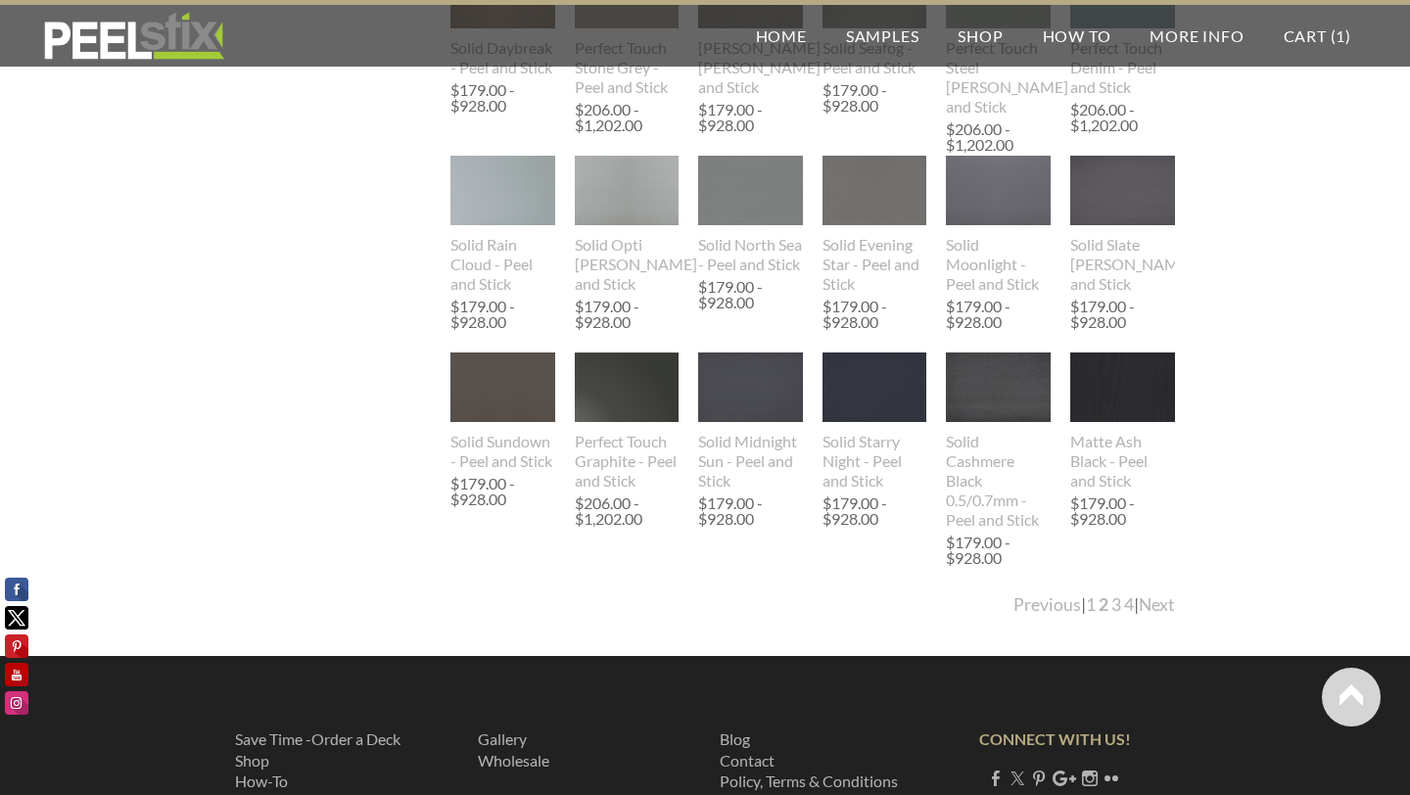
scroll to position [2093, 0]
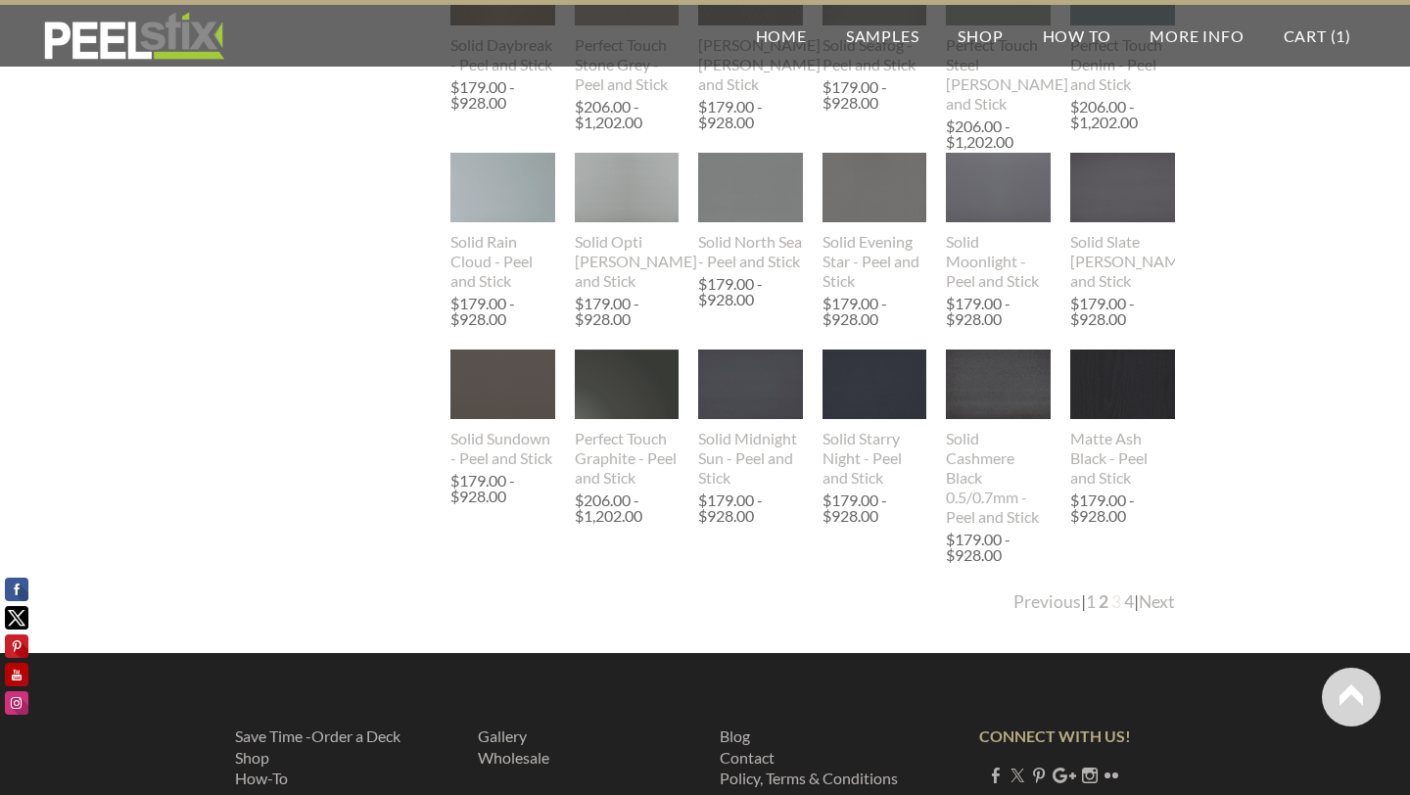
click at [1111, 602] on link "3" at bounding box center [1116, 601] width 10 height 21
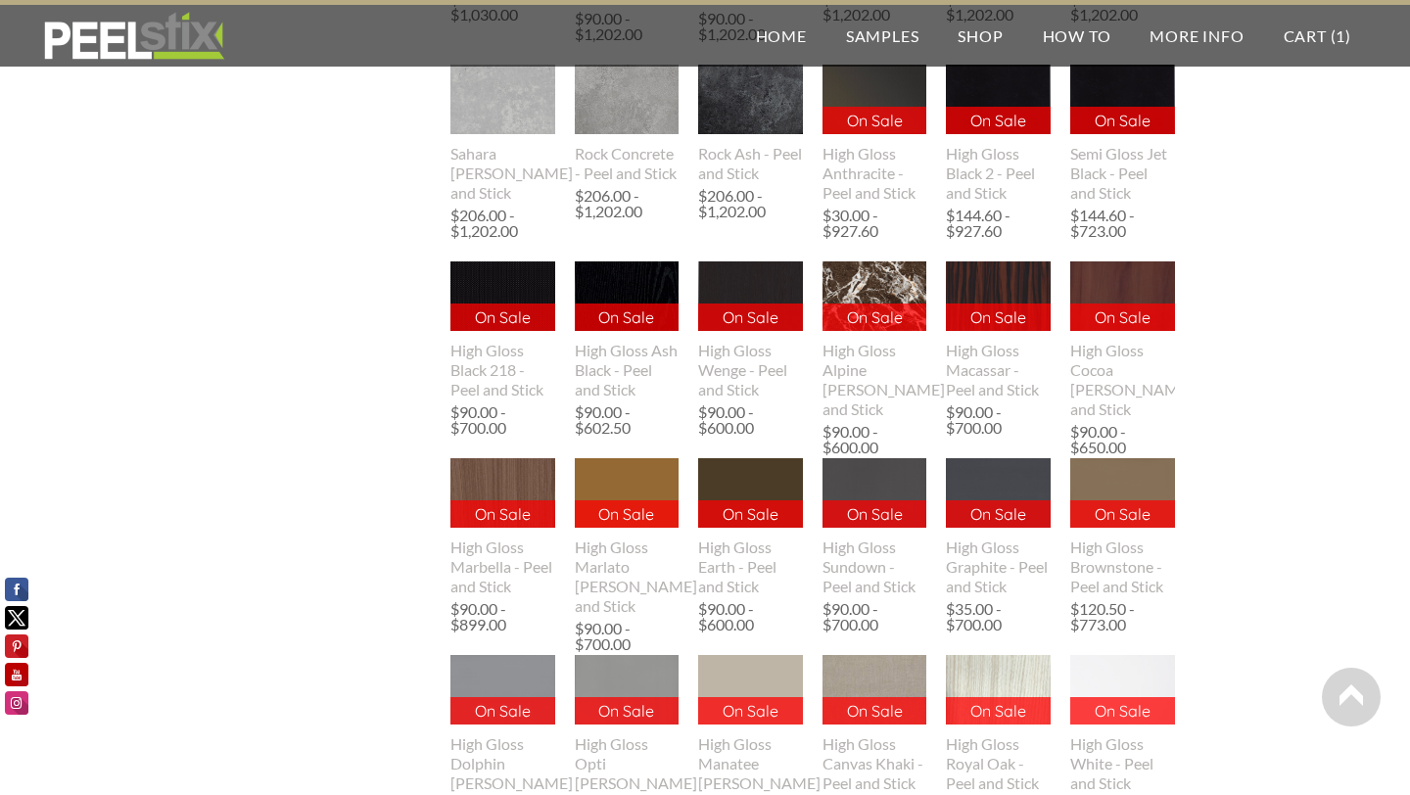
scroll to position [1843, 0]
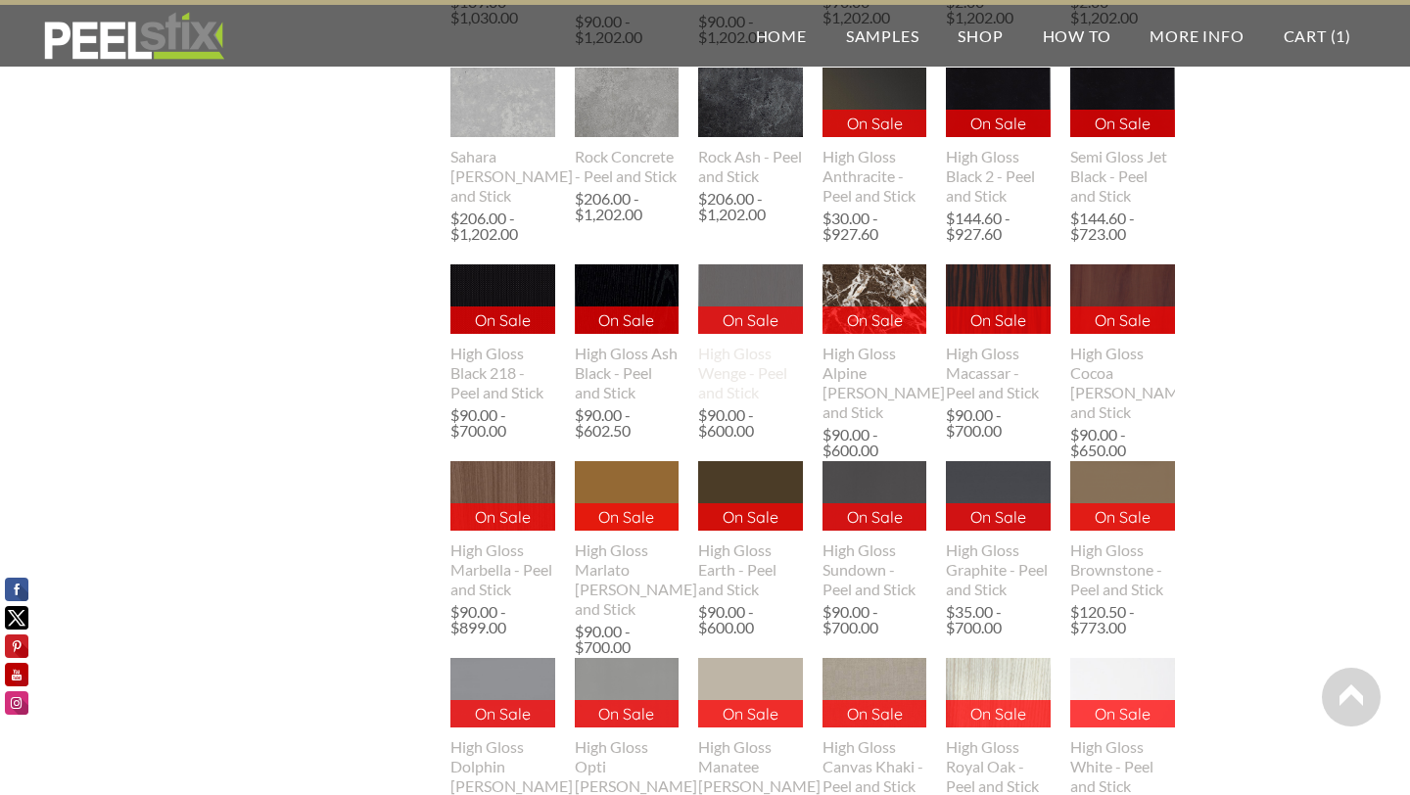
click at [768, 284] on img at bounding box center [750, 299] width 105 height 70
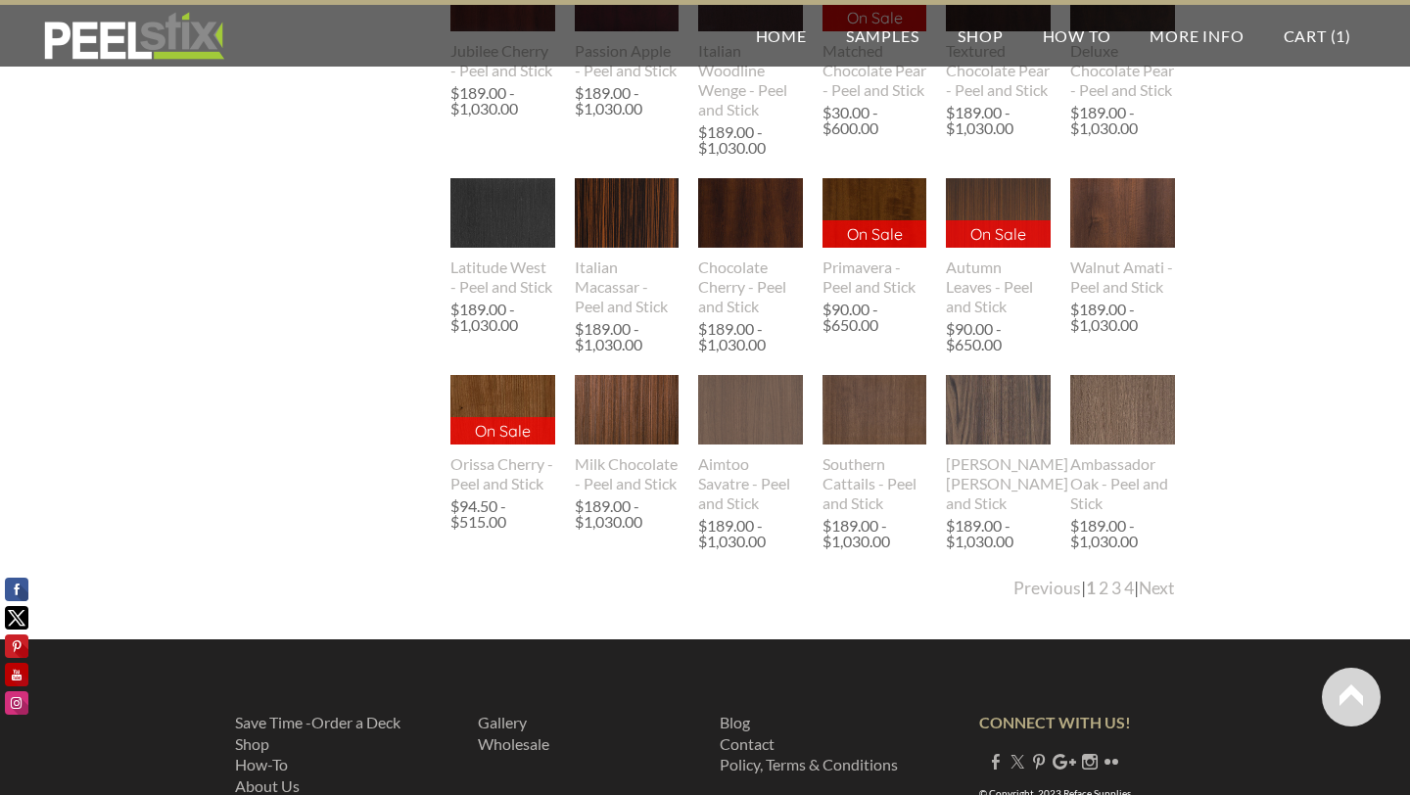
scroll to position [2227, 0]
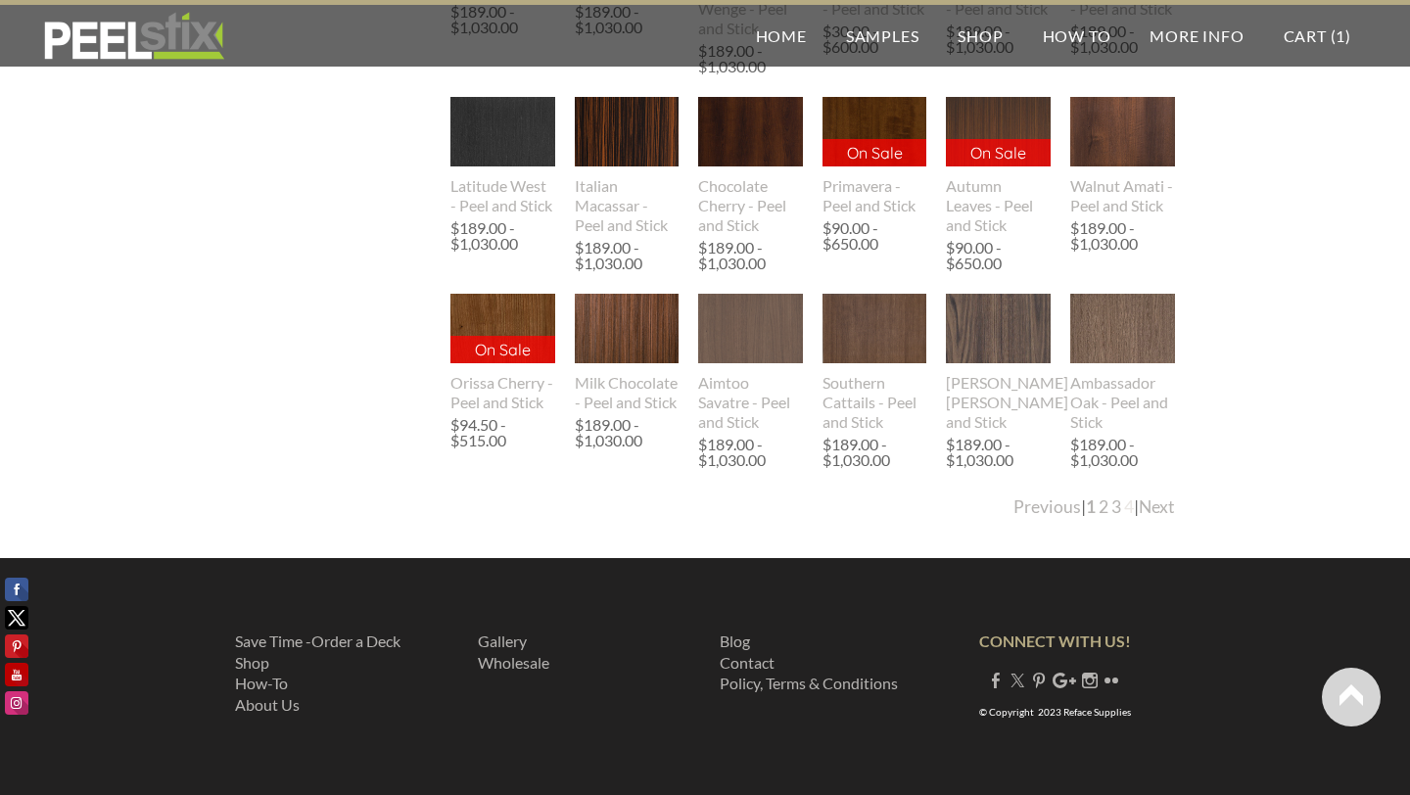
click at [1124, 509] on link "4" at bounding box center [1129, 506] width 10 height 21
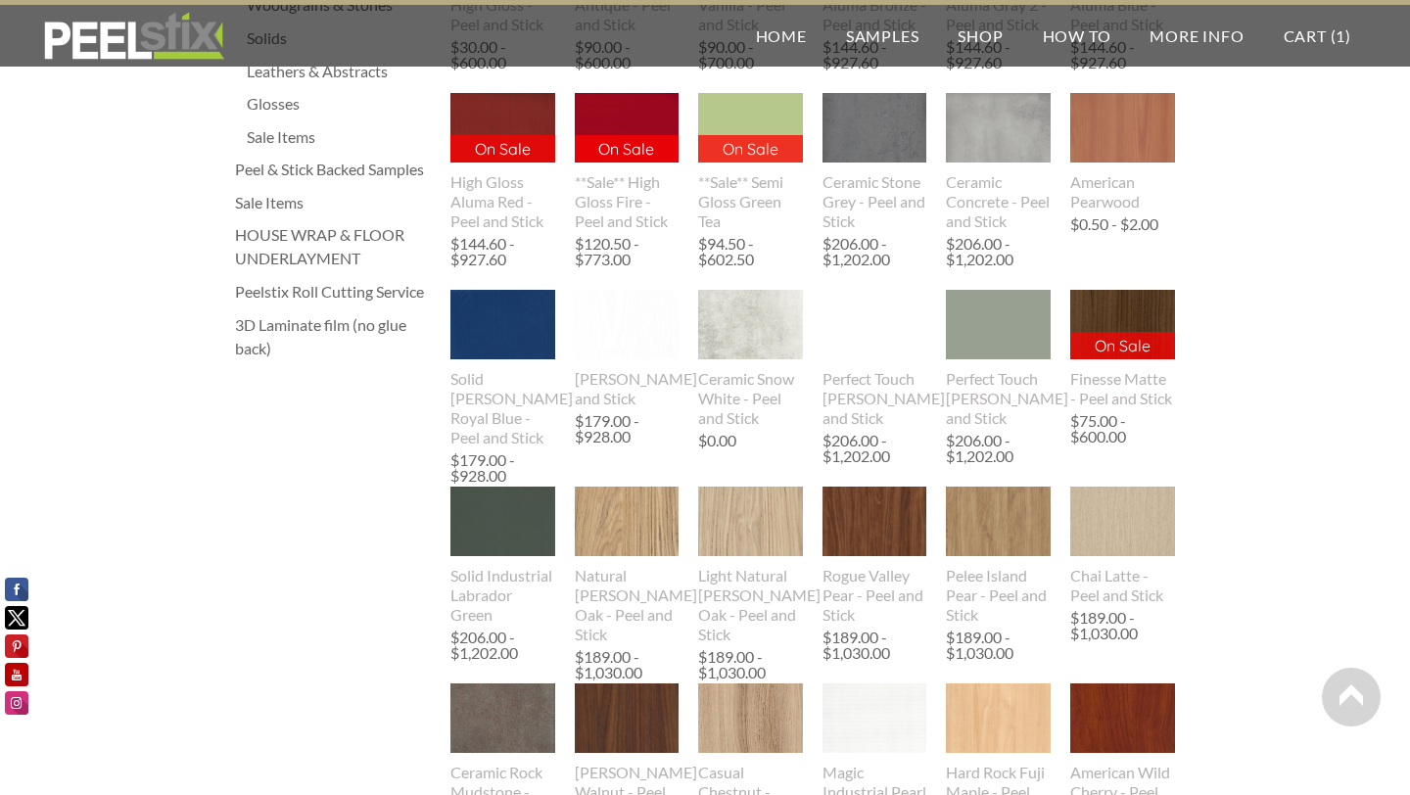
scroll to position [0, 0]
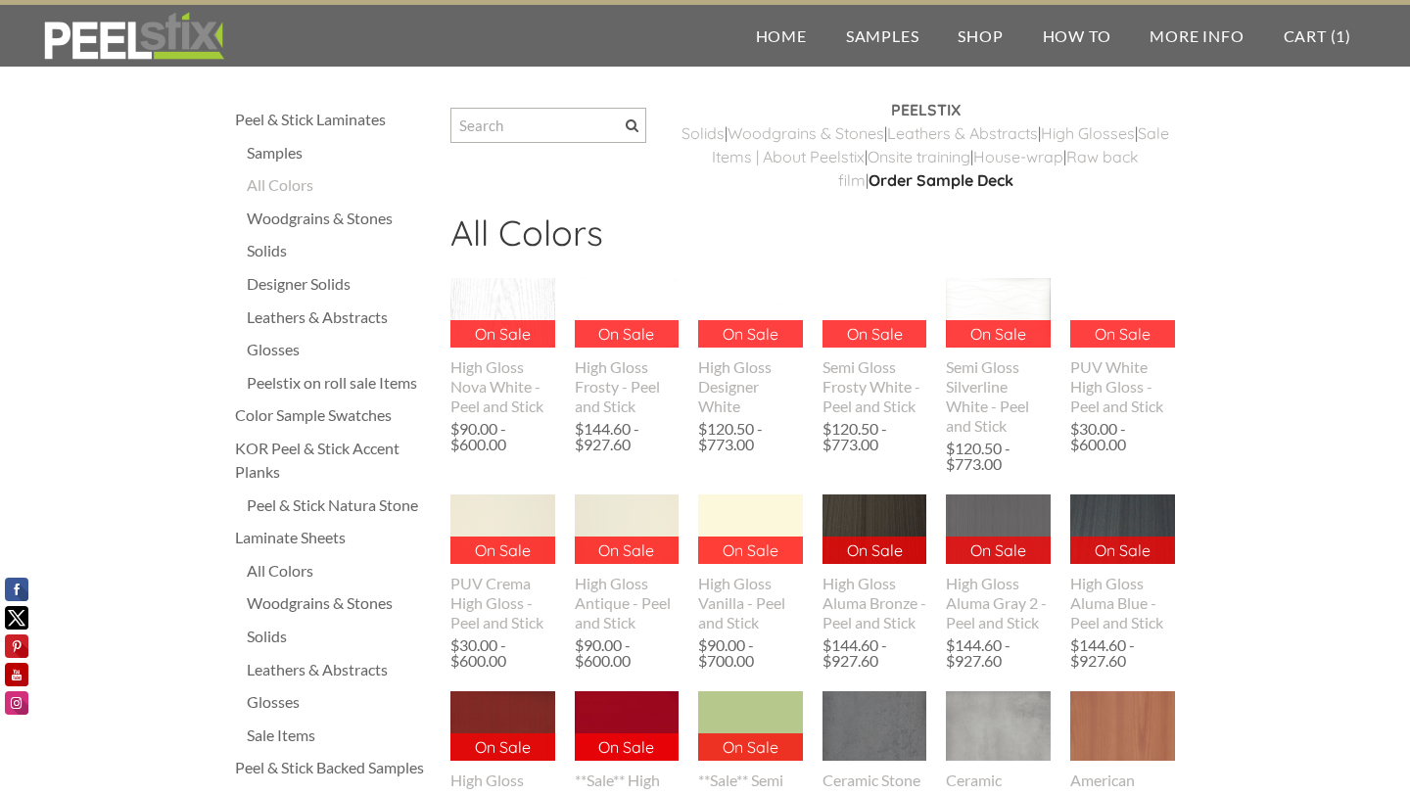
click at [993, 184] on font "Order Sample Deck" at bounding box center [940, 180] width 145 height 20
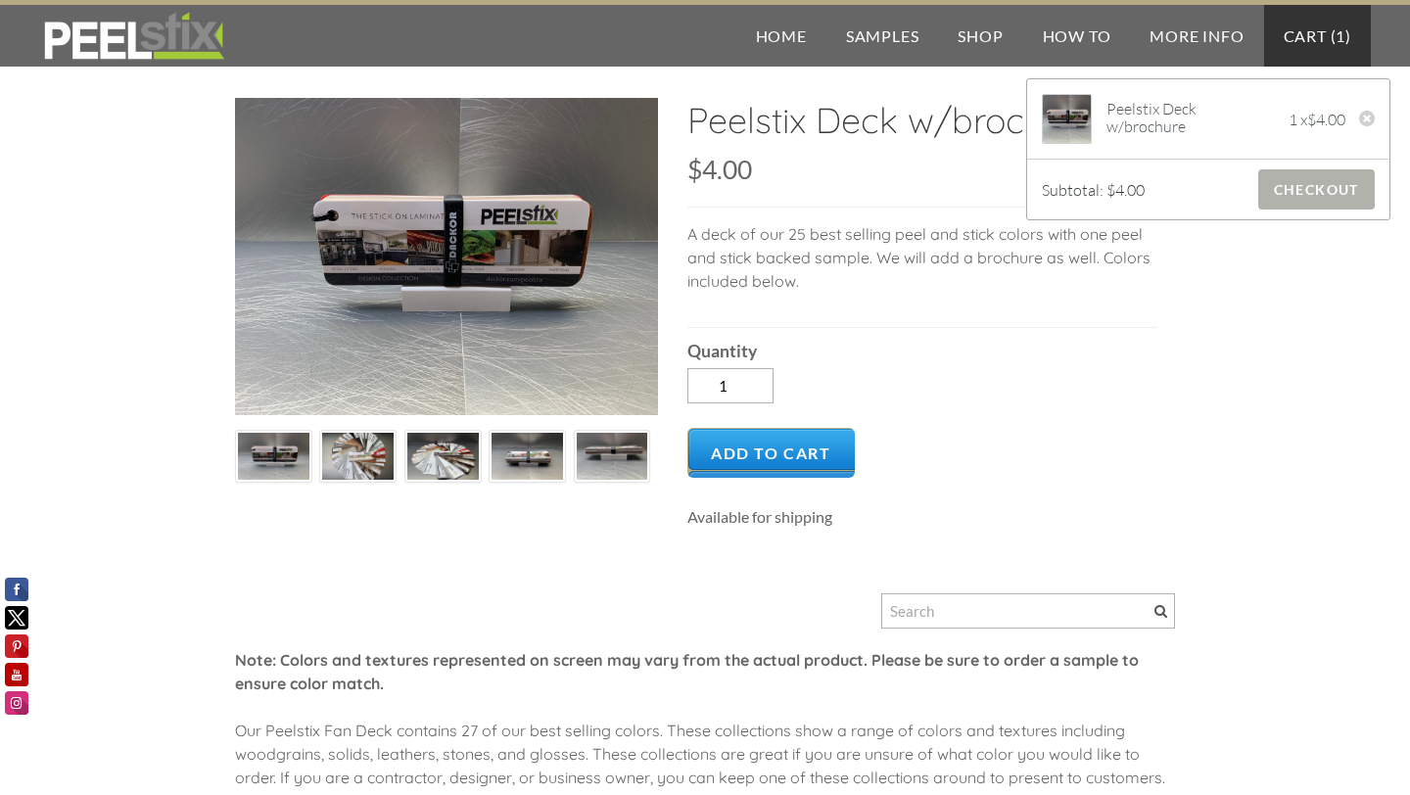
click at [1288, 187] on span "Checkout" at bounding box center [1316, 189] width 117 height 40
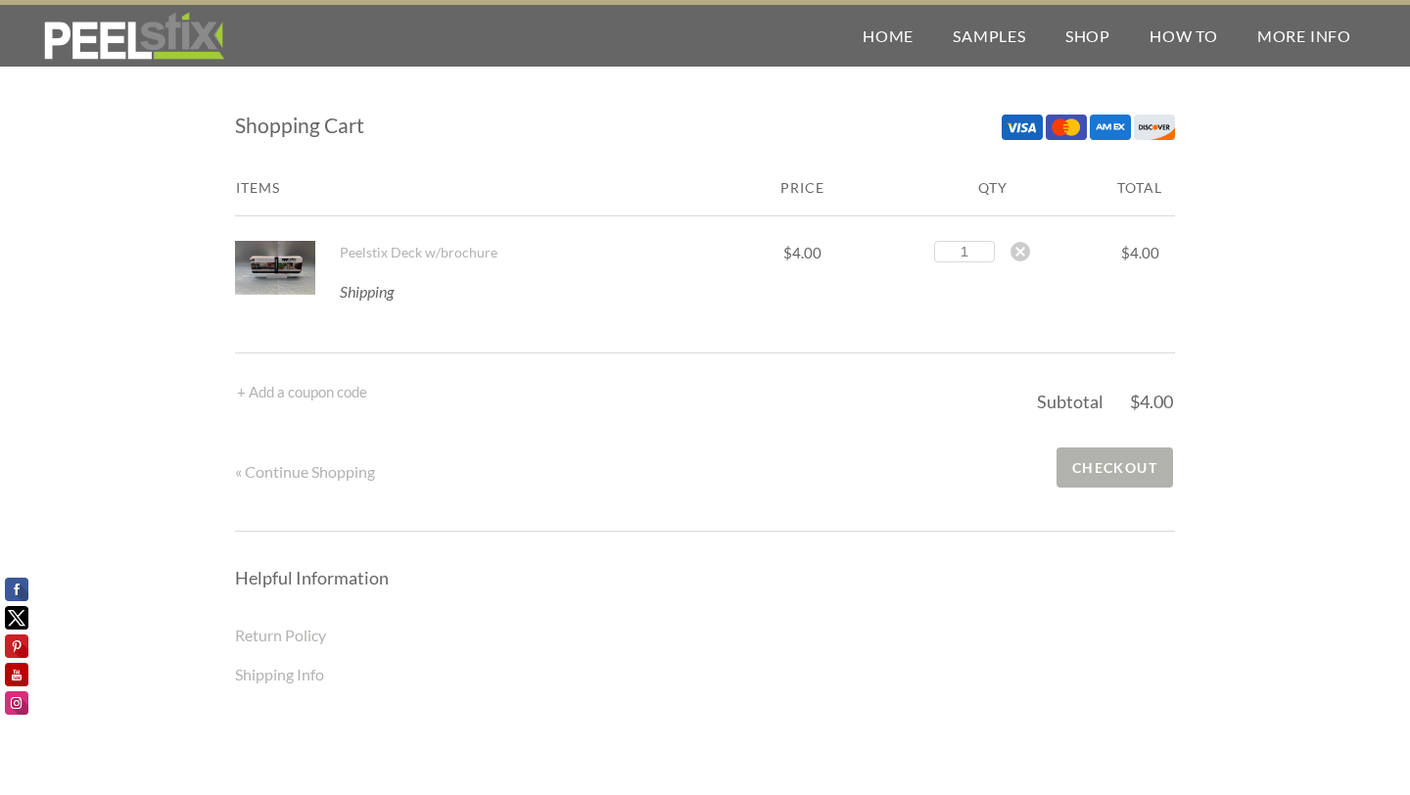
click at [1110, 461] on span "Checkout" at bounding box center [1114, 467] width 117 height 40
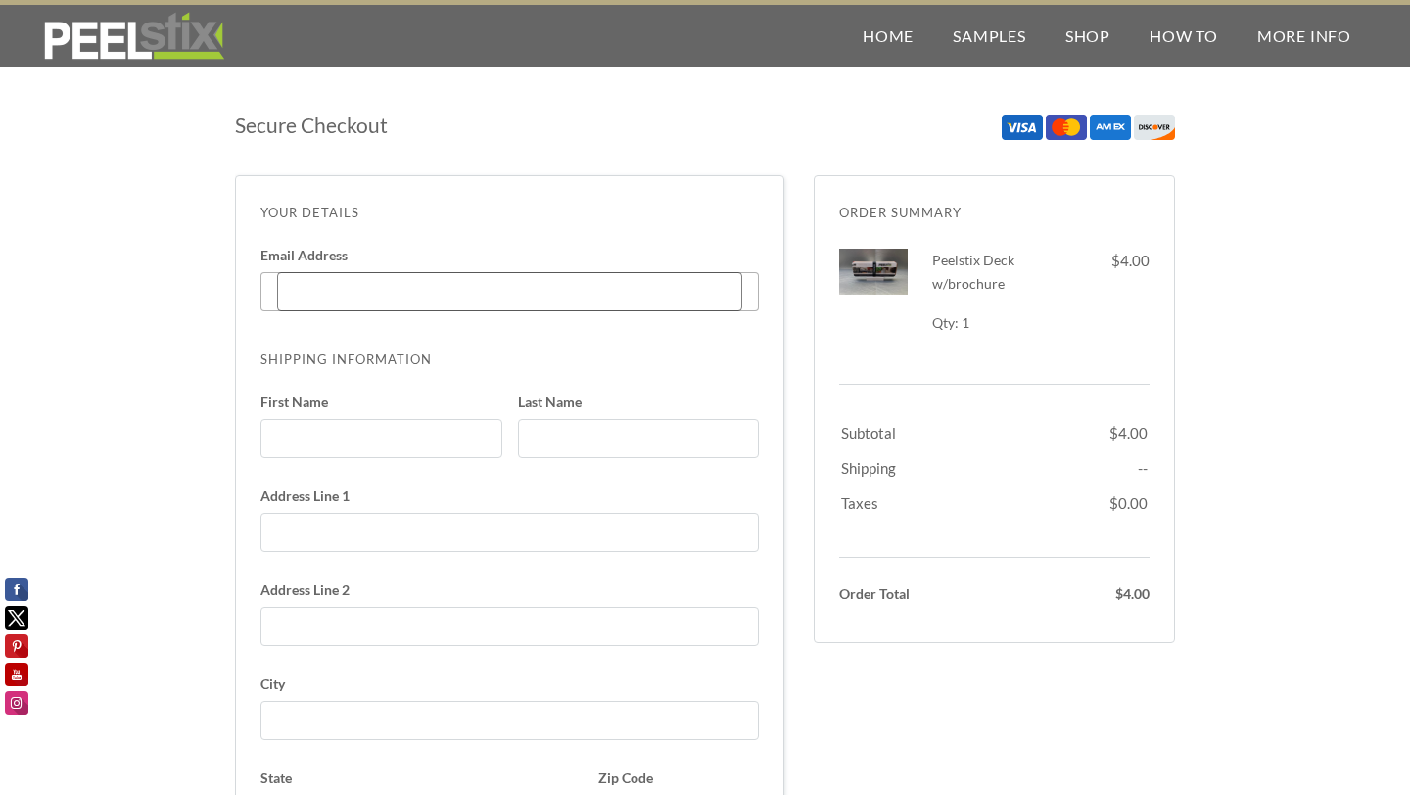
click at [495, 289] on input "Email Address Enter code" at bounding box center [509, 291] width 465 height 39
type input "maran.j@gmail.com"
click at [377, 428] on input "First Name" at bounding box center [381, 438] width 242 height 39
type input "Manimaran"
type input "Jayakumar"
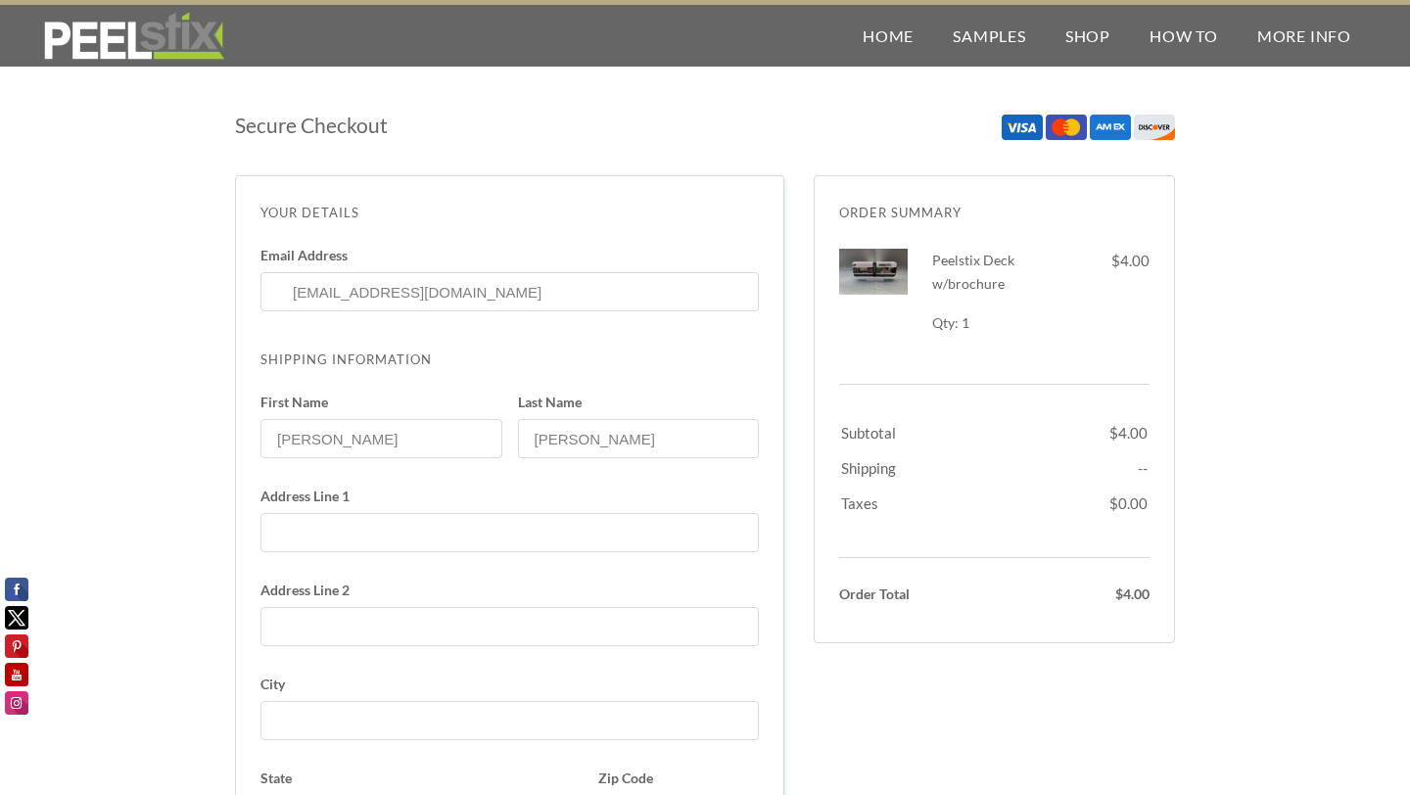
type input "3700 Legacy Dr Apt 5201"
select select "TX"
type input "5713277462"
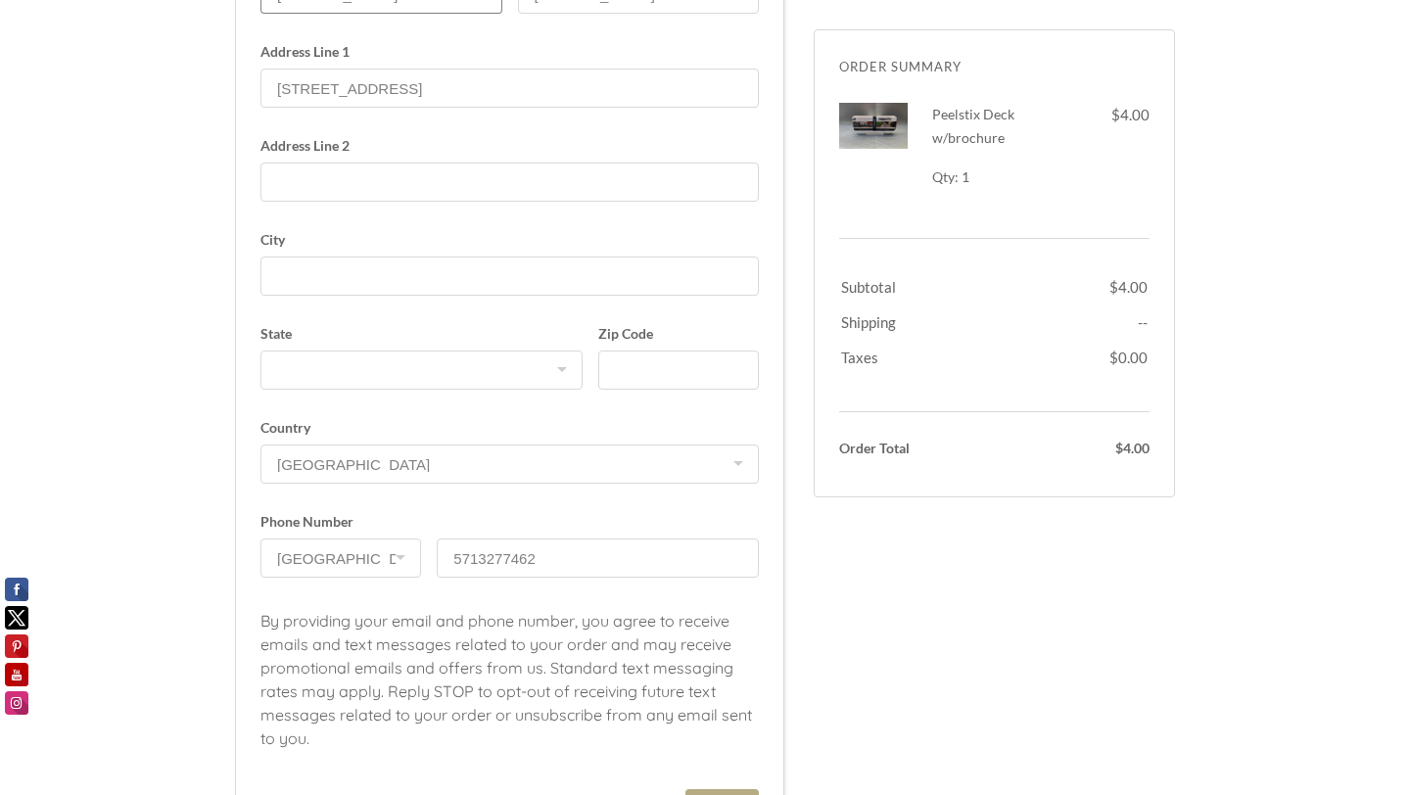
scroll to position [446, 0]
click at [670, 371] on input "Zip Code" at bounding box center [678, 368] width 161 height 39
type input "75034"
type input "Frisco"
click at [211, 497] on div "Secure Checkout Order Summary Dismiss Peelstix Deck w/brochure 1 x $4.00 Qty: 1…" at bounding box center [705, 608] width 1410 height 1993
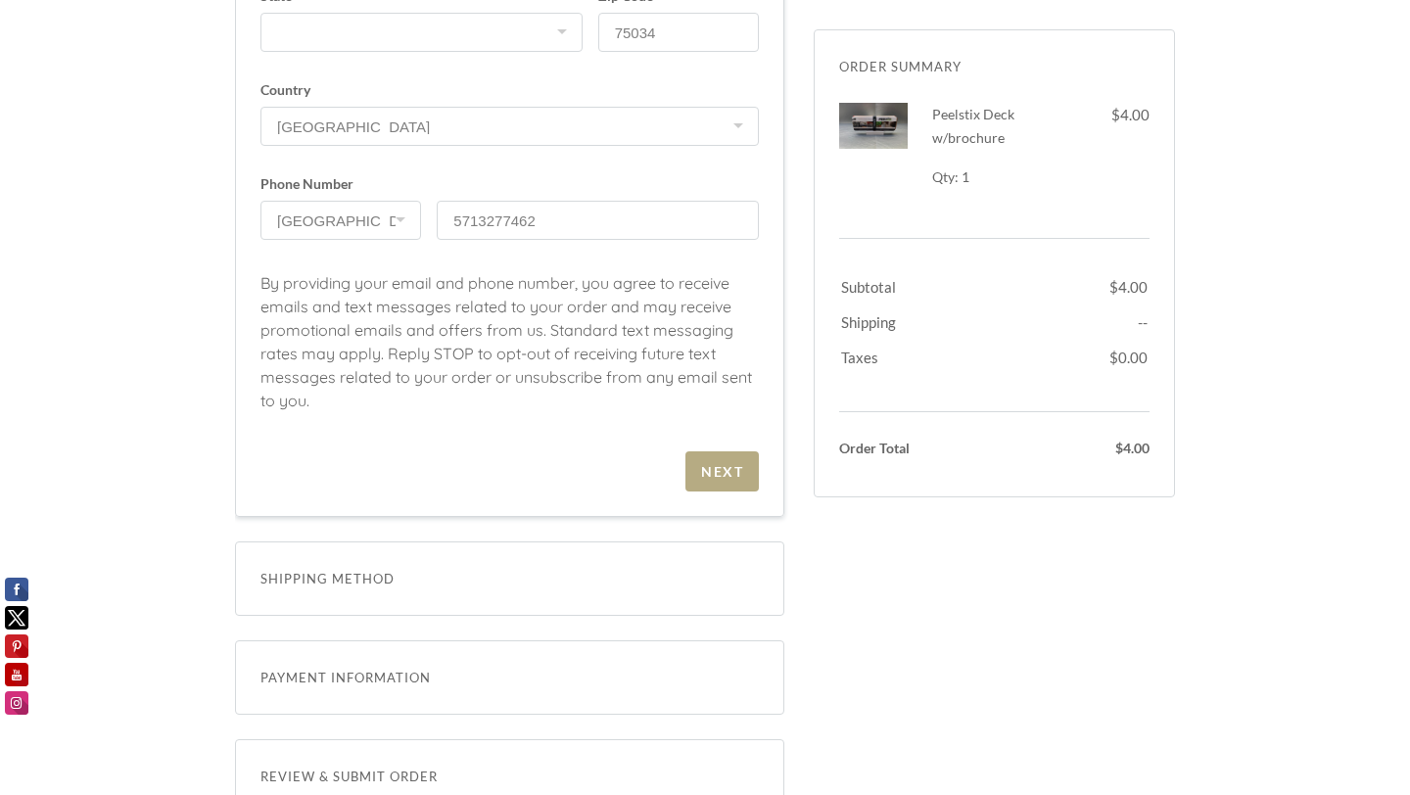
scroll to position [785, 0]
click at [722, 472] on div "Next" at bounding box center [722, 468] width 42 height 17
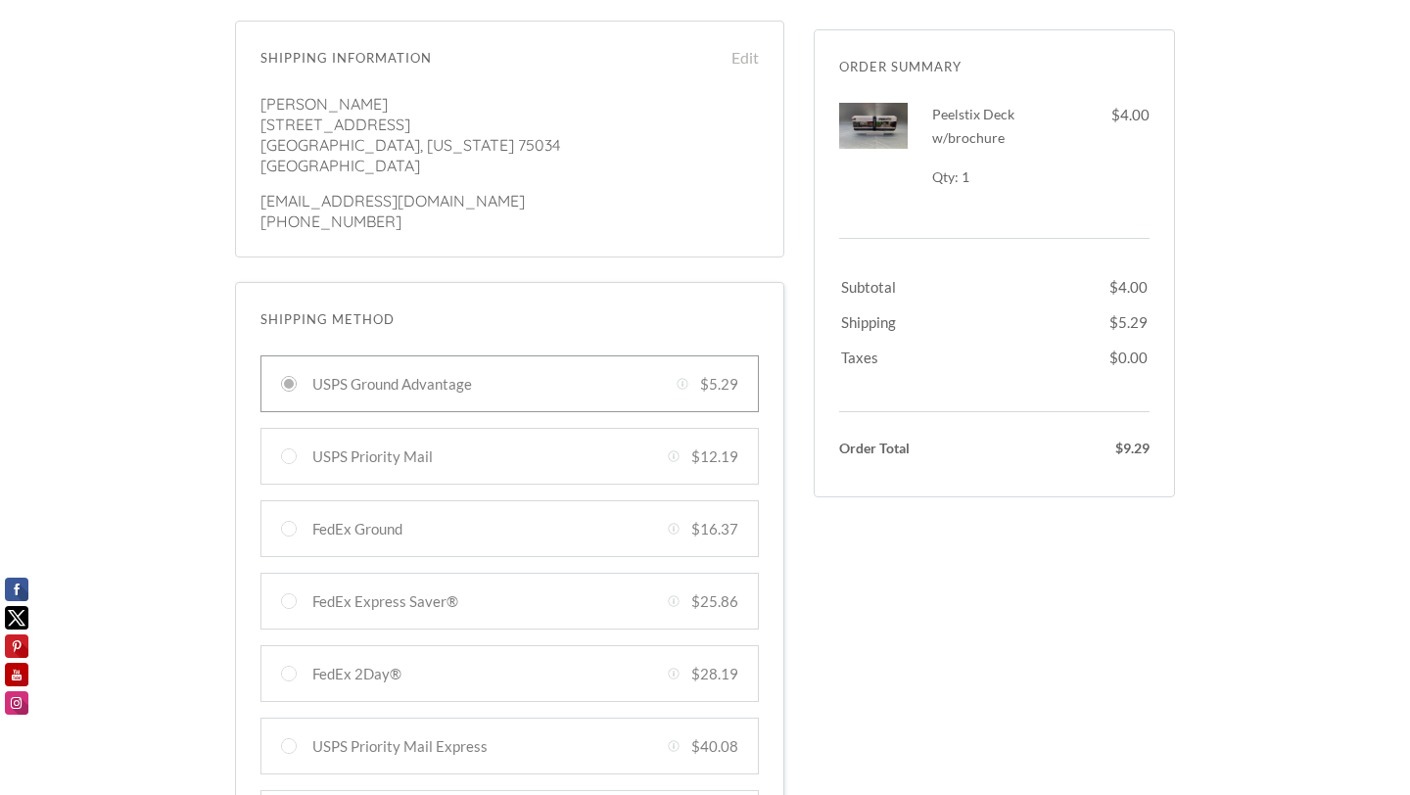
scroll to position [0, 0]
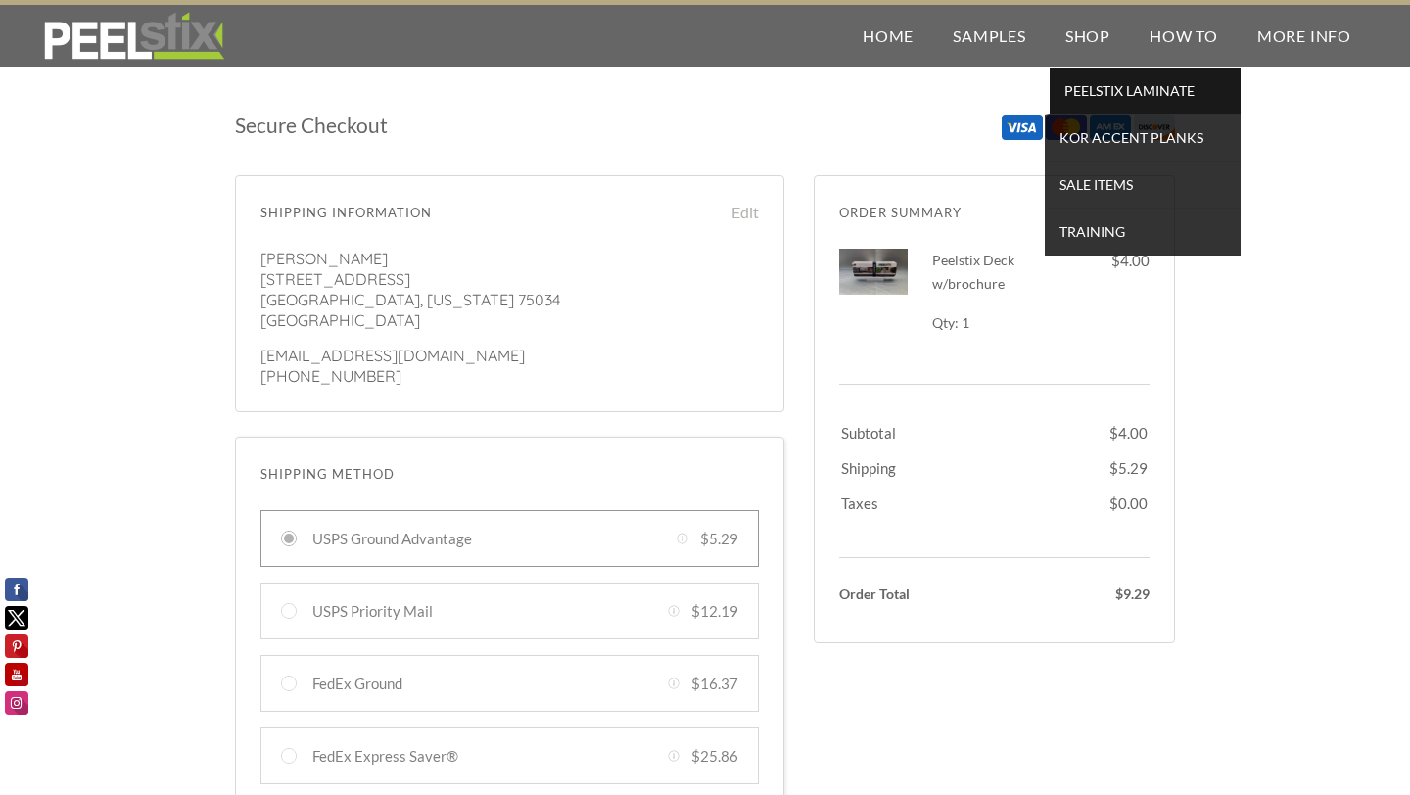
click at [1090, 89] on span "PEELSTIX Laminate" at bounding box center [1144, 90] width 181 height 26
